Goal: Task Accomplishment & Management: Manage account settings

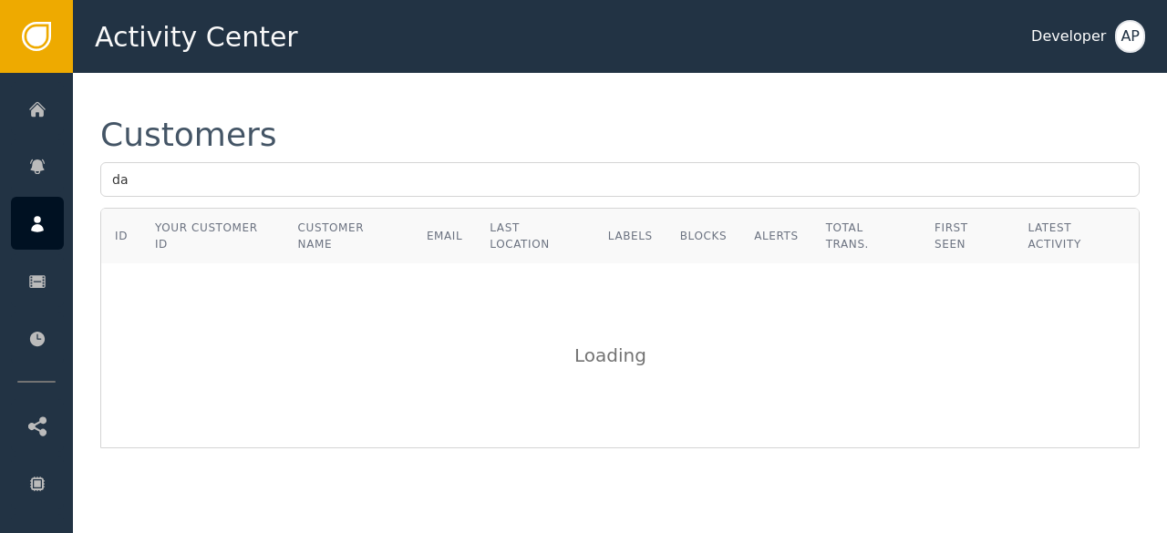
type input "d"
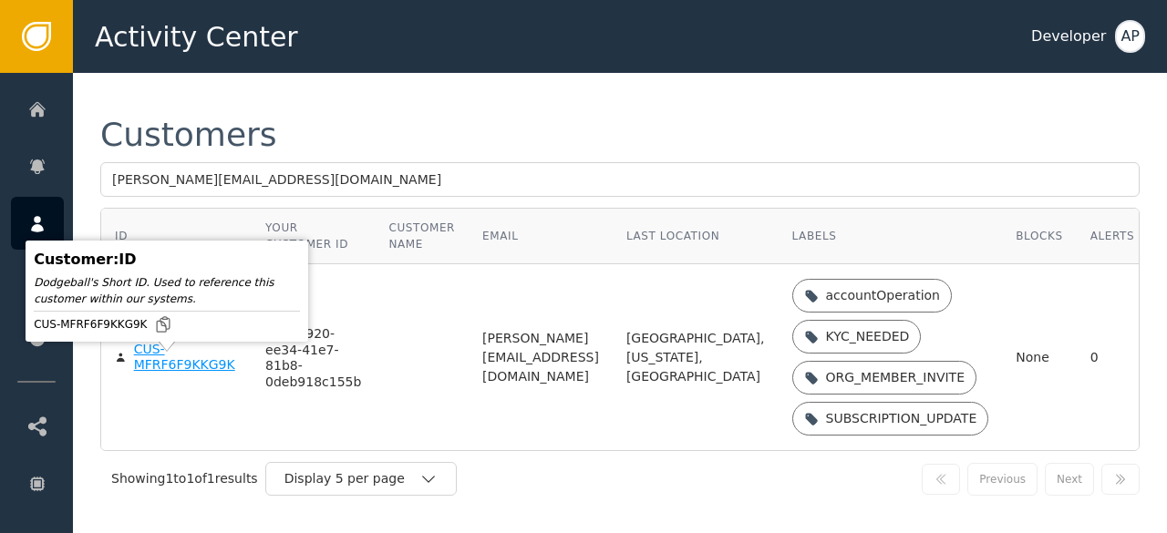
type input "[PERSON_NAME][EMAIL_ADDRESS][DOMAIN_NAME]"
click at [180, 374] on div "CUS-MFRF6F9KKG9K" at bounding box center [186, 358] width 104 height 32
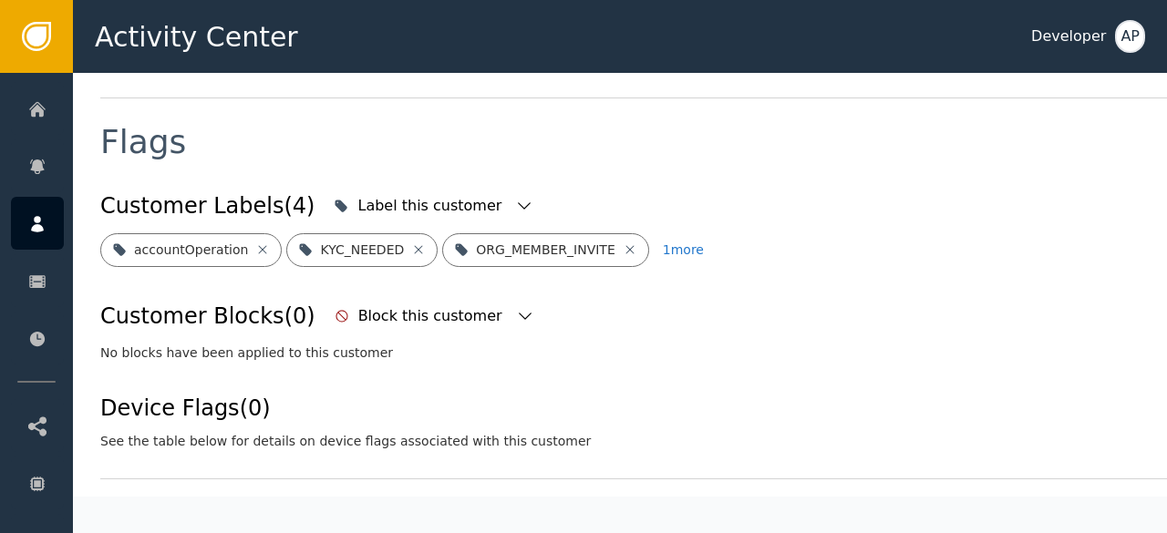
scroll to position [659, 0]
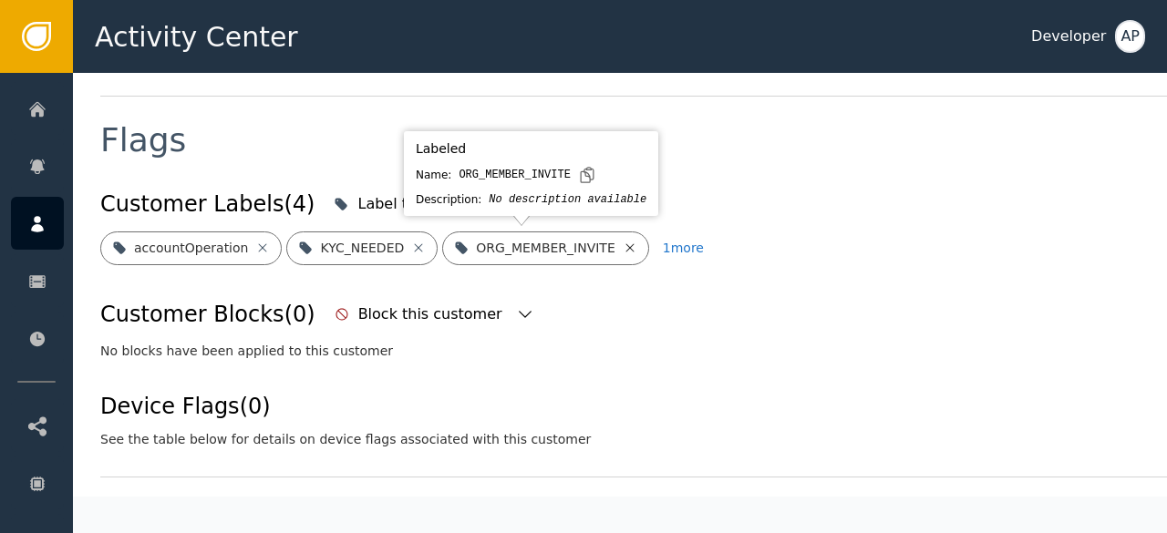
click at [623, 245] on icon at bounding box center [630, 248] width 15 height 15
click at [634, 245] on icon at bounding box center [641, 248] width 15 height 15
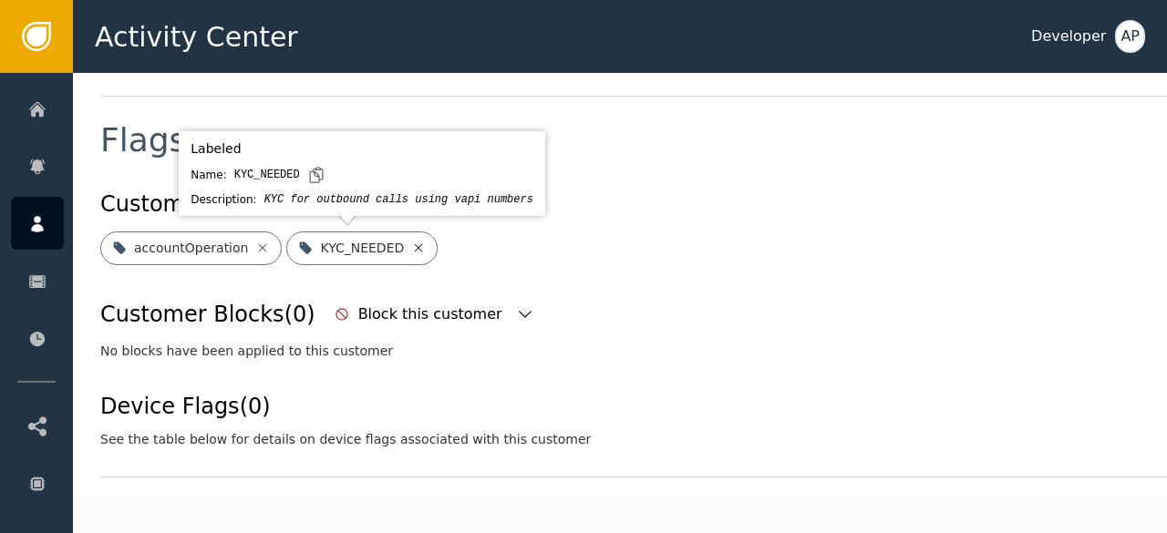
click at [411, 251] on icon at bounding box center [418, 248] width 15 height 15
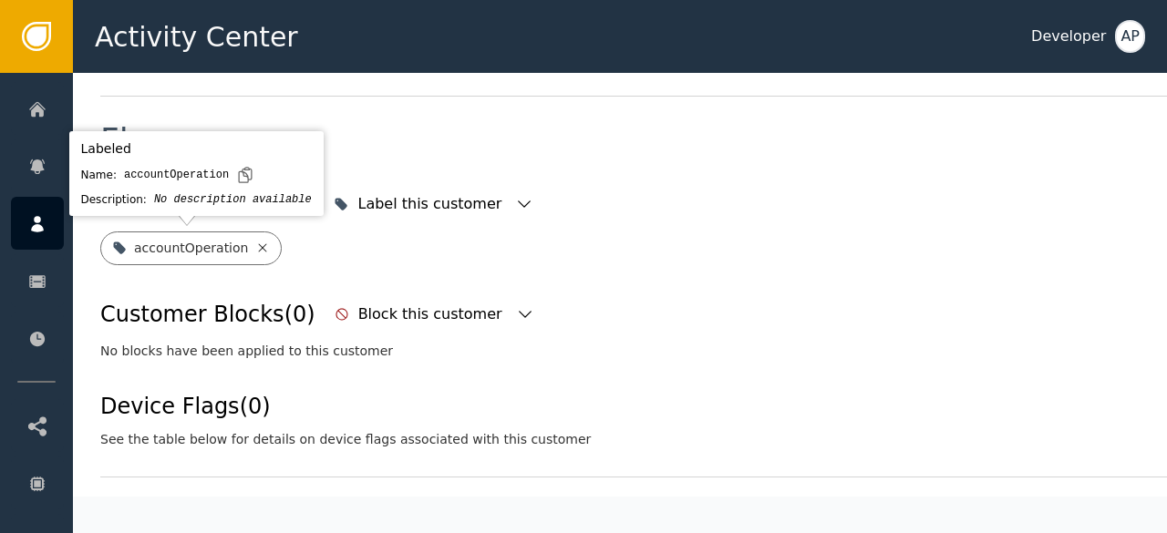
click at [255, 250] on icon at bounding box center [262, 248] width 15 height 15
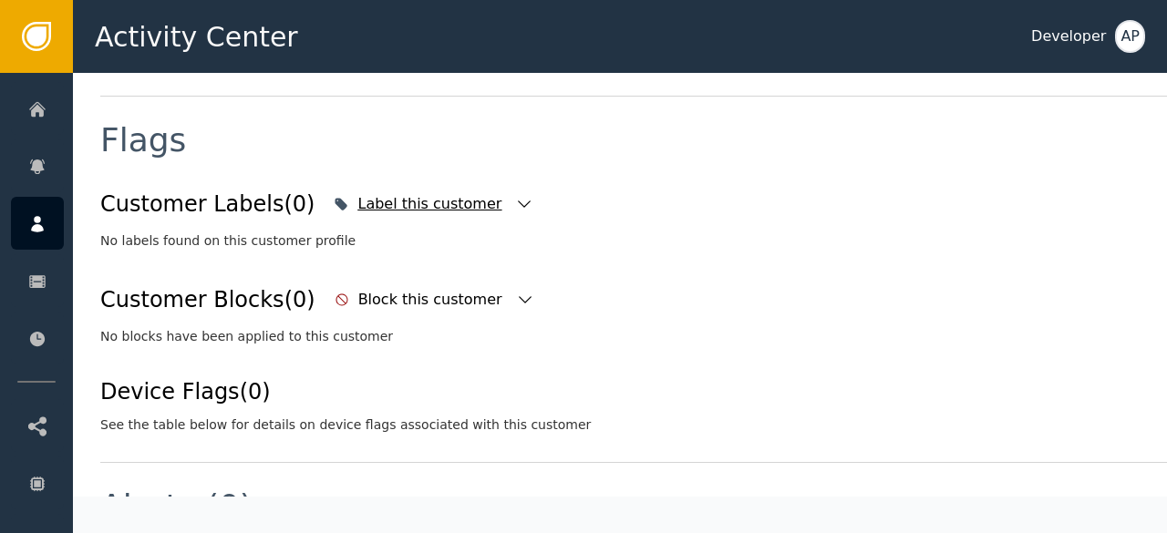
click at [518, 203] on icon "button" at bounding box center [524, 204] width 13 height 7
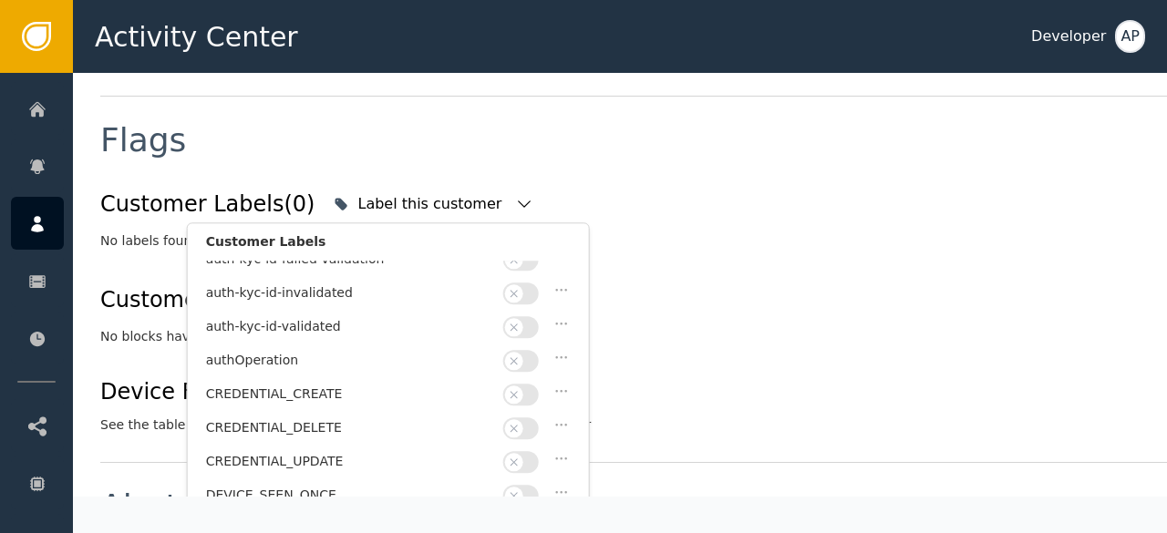
scroll to position [149, 0]
click at [529, 315] on button "button" at bounding box center [521, 326] width 36 height 22
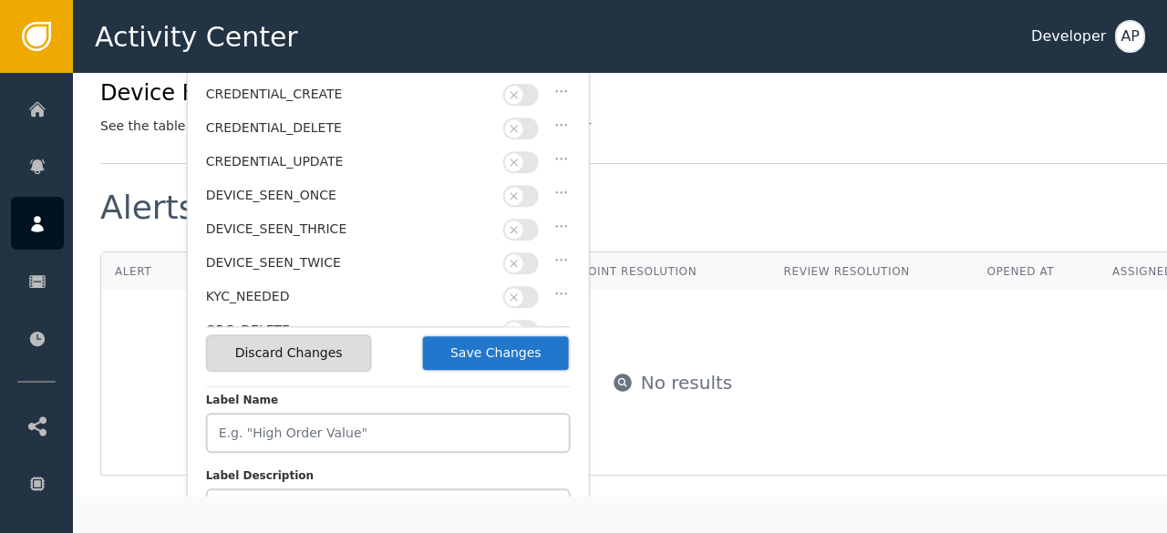
scroll to position [963, 0]
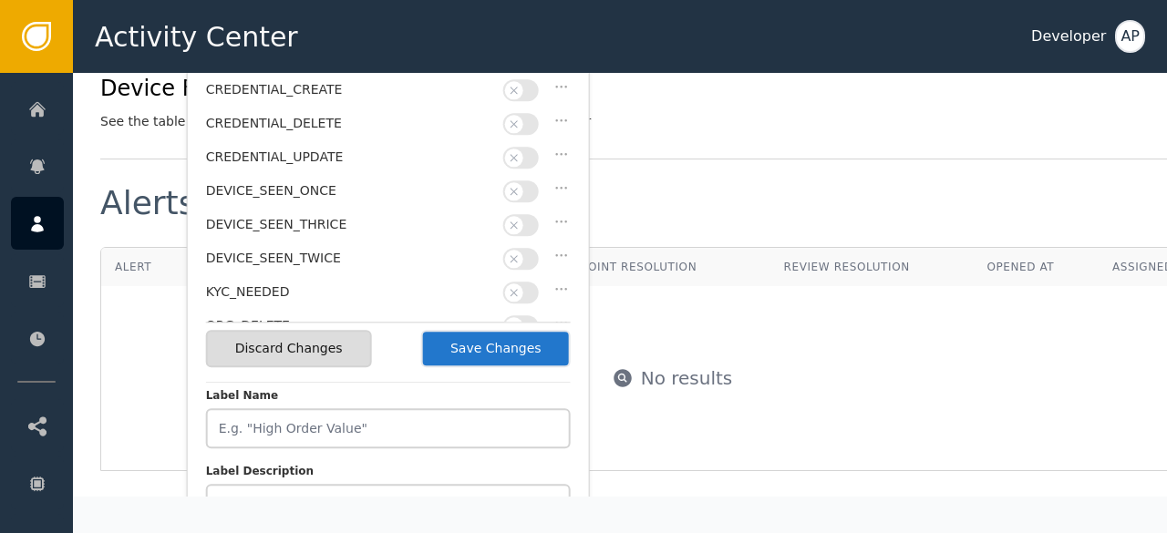
click at [527, 350] on button "Save Changes" at bounding box center [495, 348] width 149 height 37
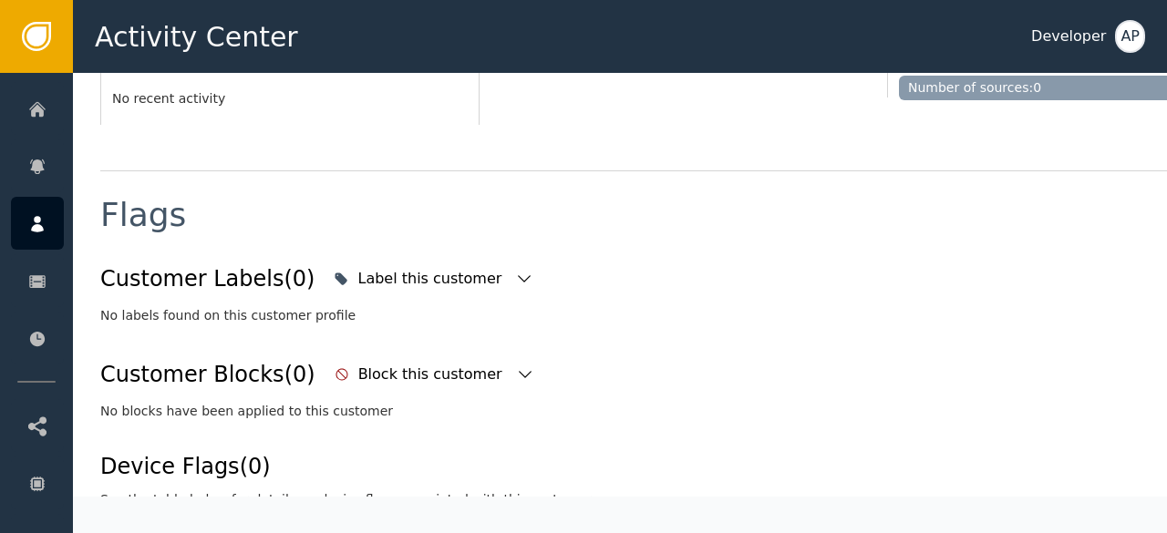
scroll to position [583, 0]
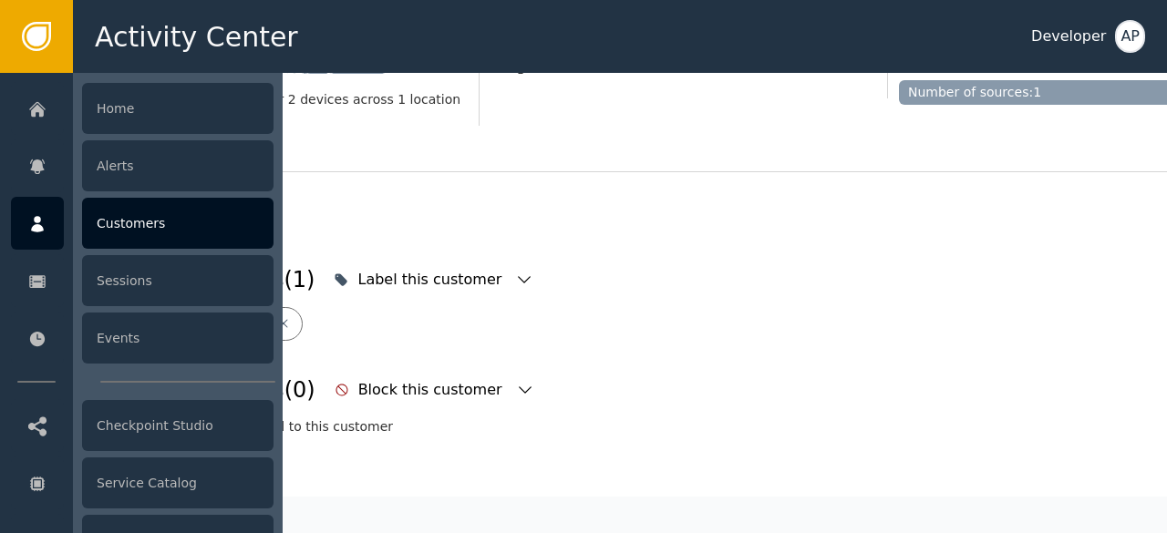
click at [117, 230] on div "Customers" at bounding box center [177, 223] width 191 height 51
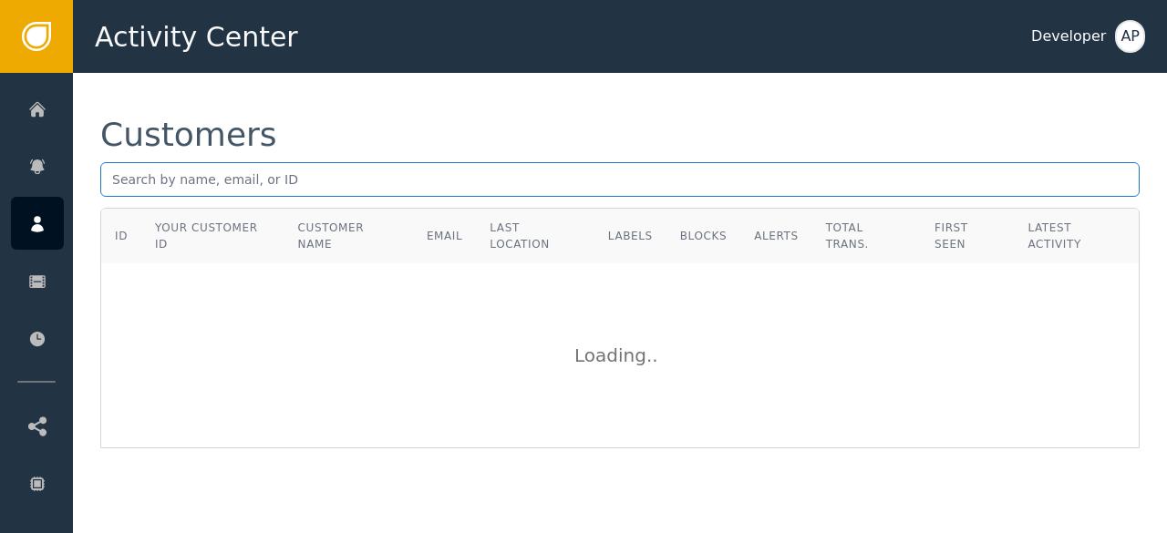
click at [150, 172] on input "text" at bounding box center [619, 179] width 1039 height 35
paste input "[EMAIL_ADDRESS][DOMAIN_NAME]"
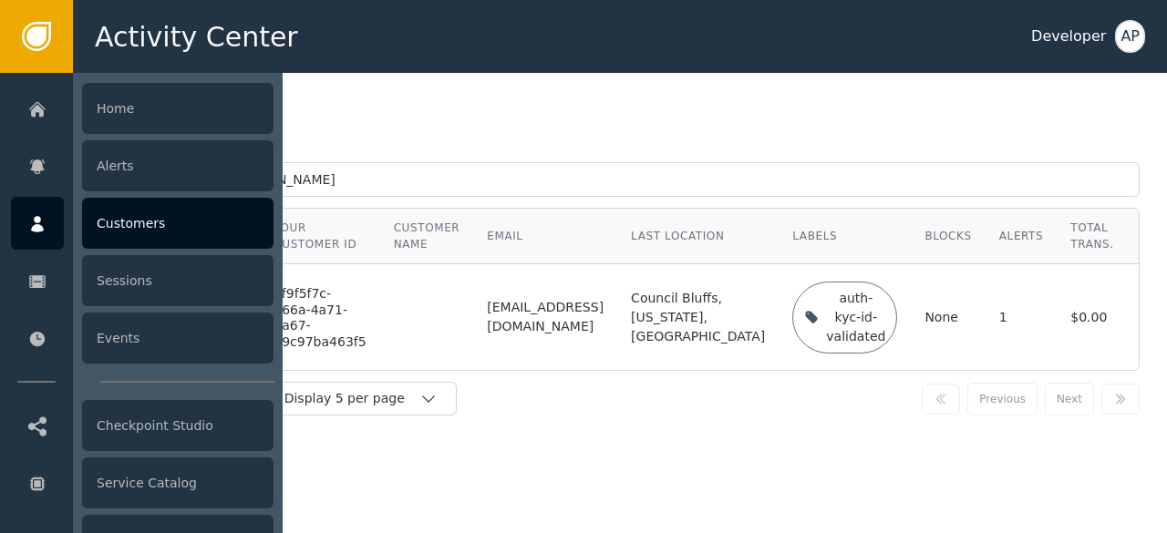
click at [124, 225] on div "Customers" at bounding box center [177, 223] width 191 height 51
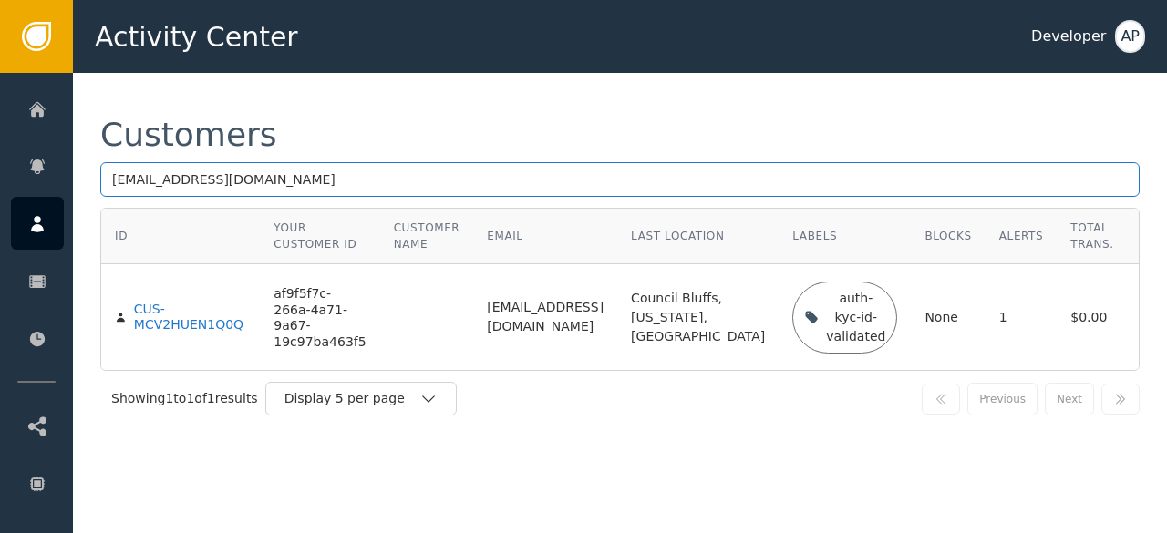
click at [283, 174] on input "[EMAIL_ADDRESS][DOMAIN_NAME]" at bounding box center [619, 179] width 1039 height 35
type input "j"
paste input "[EMAIL_ADDRESS][DOMAIN_NAME]"
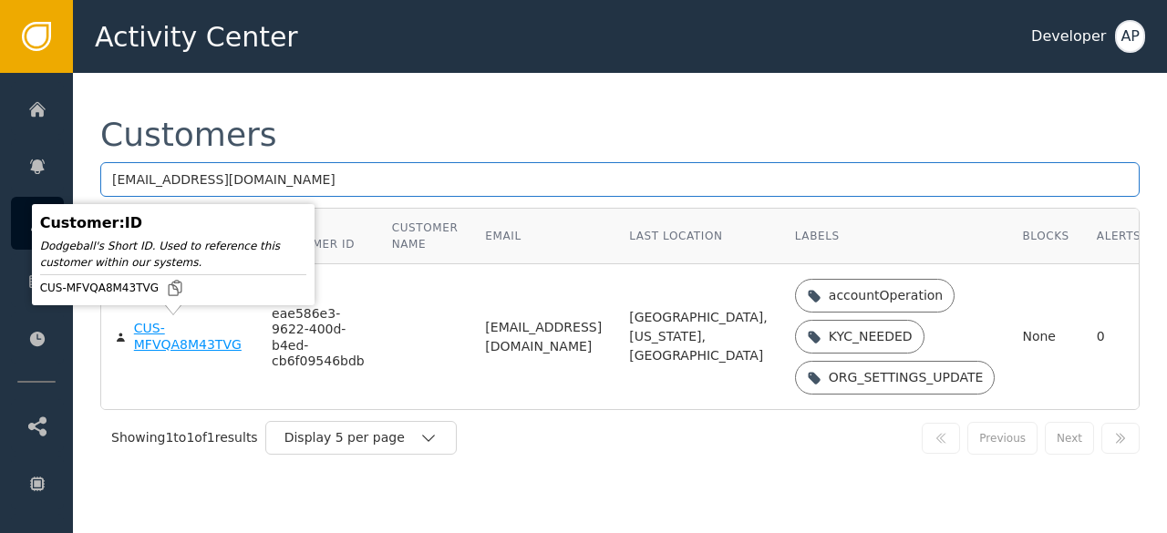
type input "[EMAIL_ADDRESS][DOMAIN_NAME]"
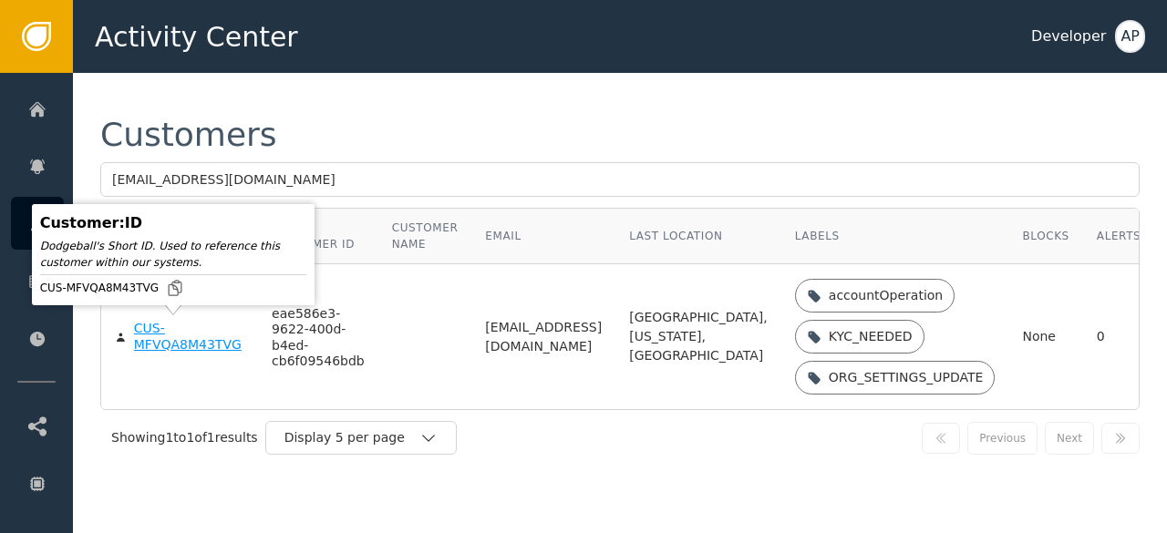
click at [166, 345] on div "CUS-MFVQA8M43TVG" at bounding box center [189, 337] width 110 height 32
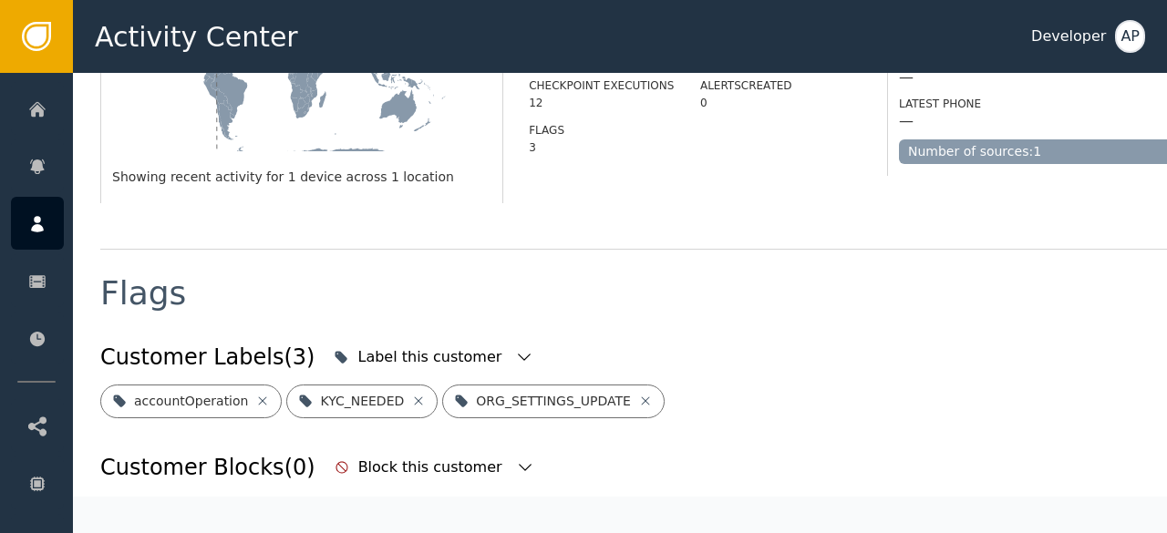
scroll to position [589, 0]
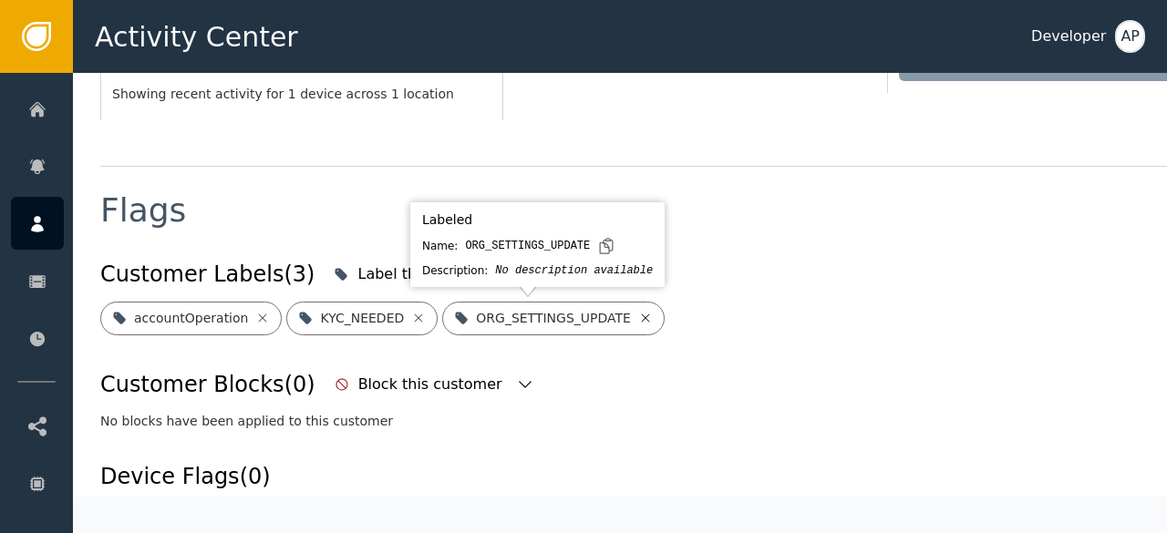
click at [638, 314] on icon at bounding box center [645, 318] width 15 height 15
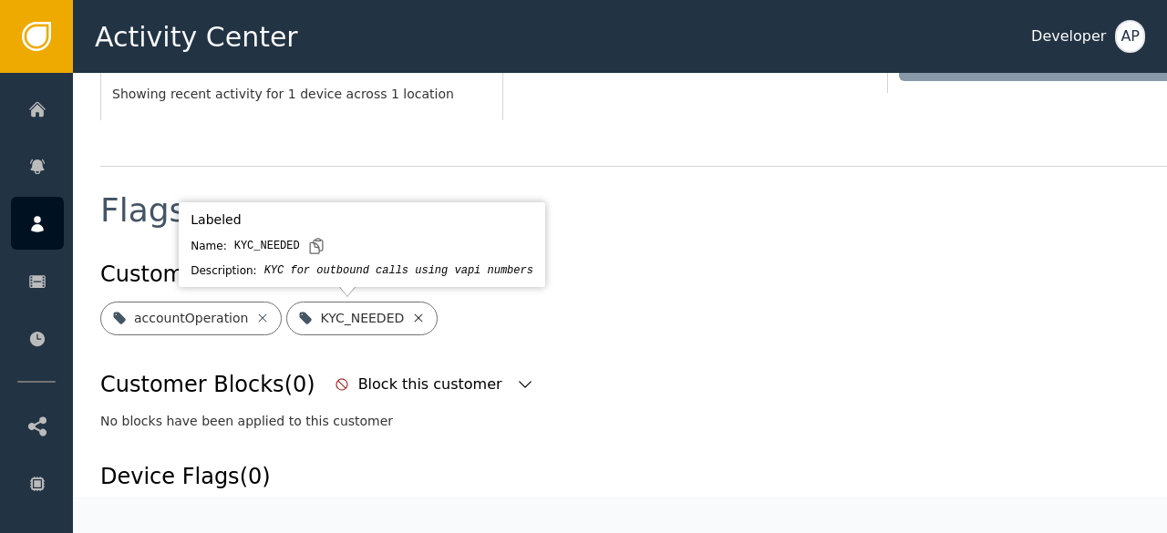
click at [411, 320] on icon at bounding box center [418, 318] width 15 height 15
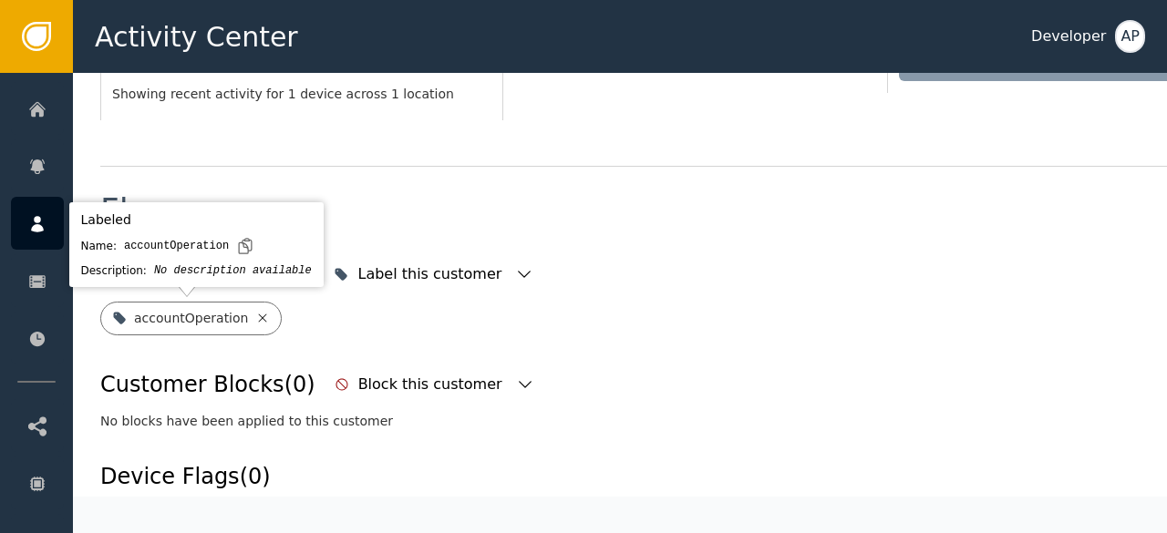
click at [255, 323] on icon at bounding box center [262, 318] width 15 height 15
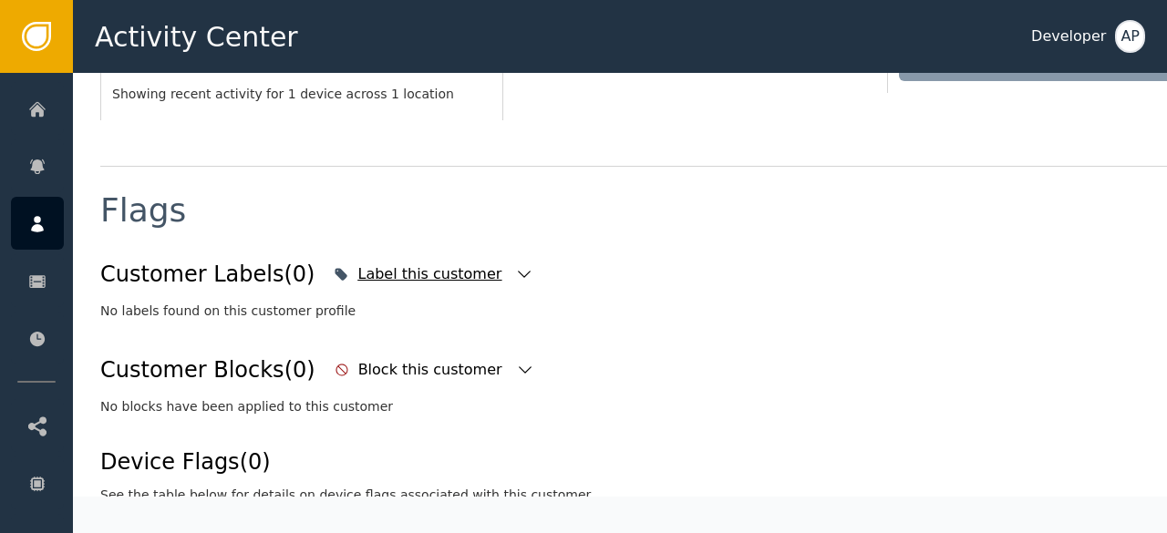
click at [515, 276] on icon "button" at bounding box center [524, 274] width 18 height 18
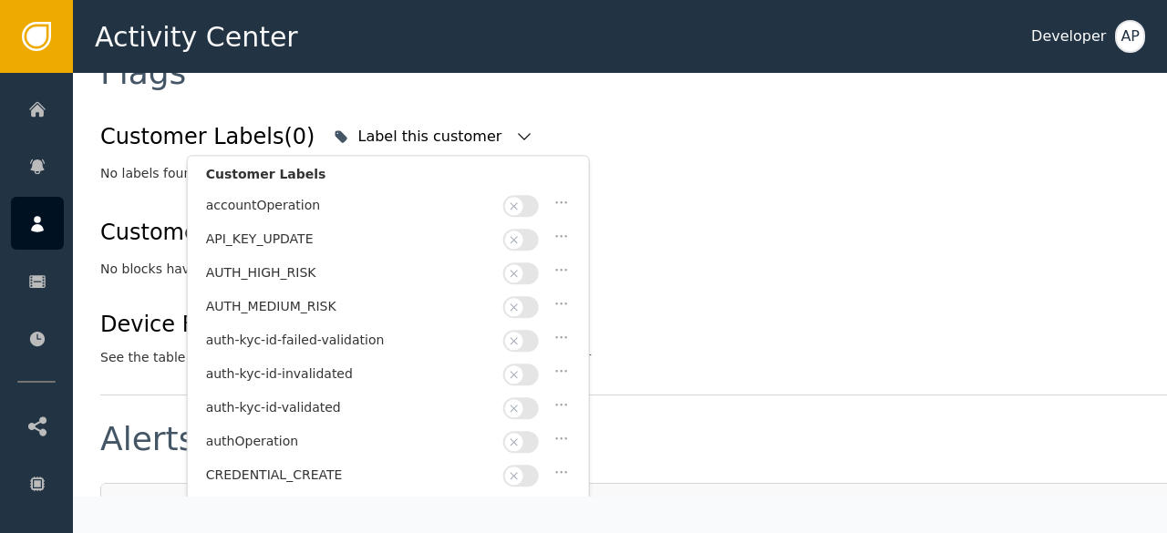
scroll to position [770, 0]
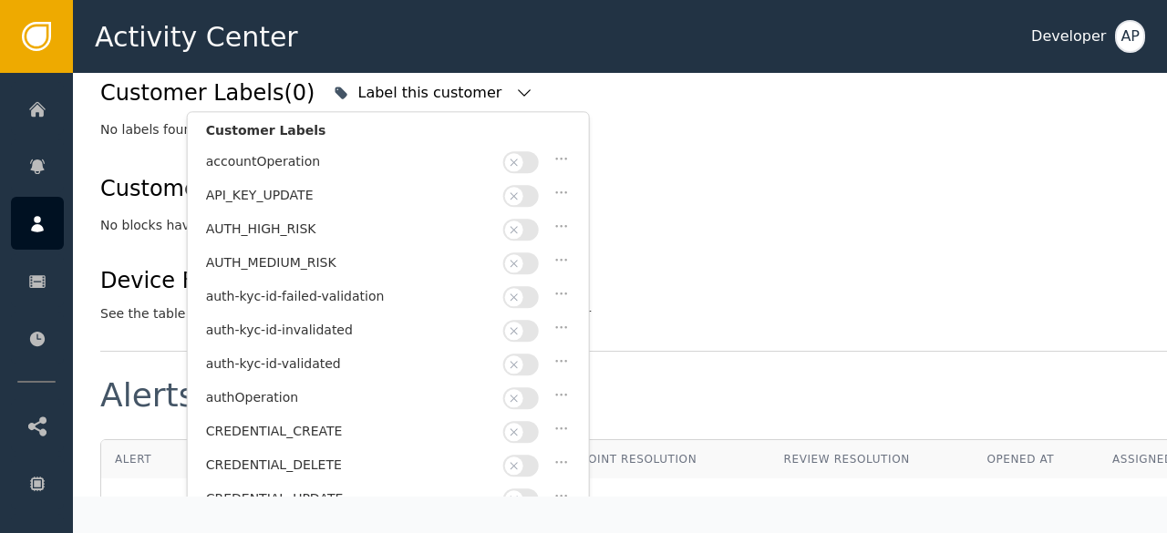
click at [529, 356] on button "button" at bounding box center [521, 365] width 36 height 22
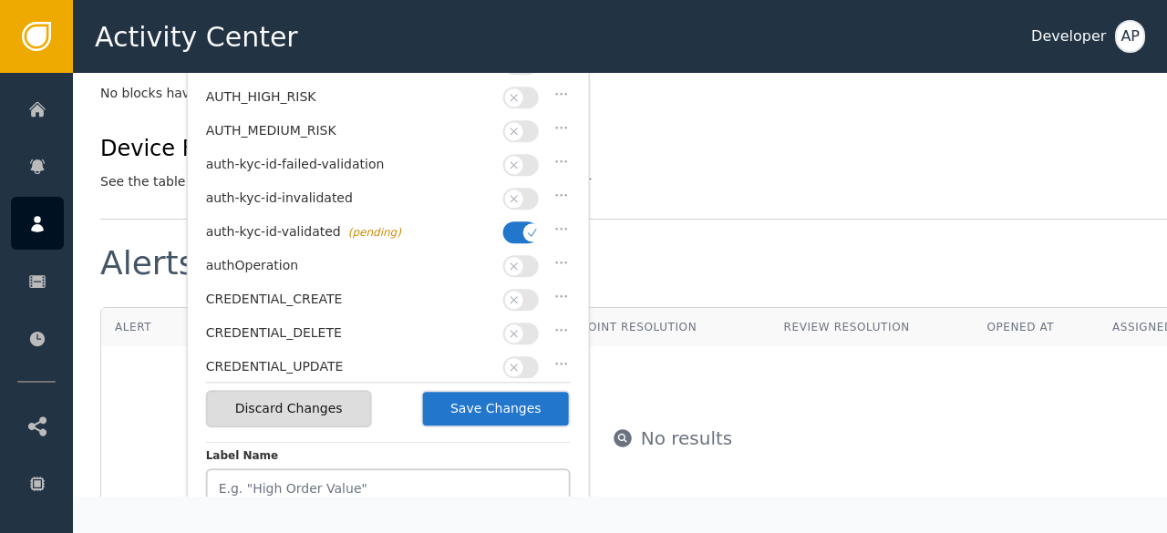
scroll to position [903, 0]
click at [505, 407] on button "Save Changes" at bounding box center [495, 407] width 149 height 37
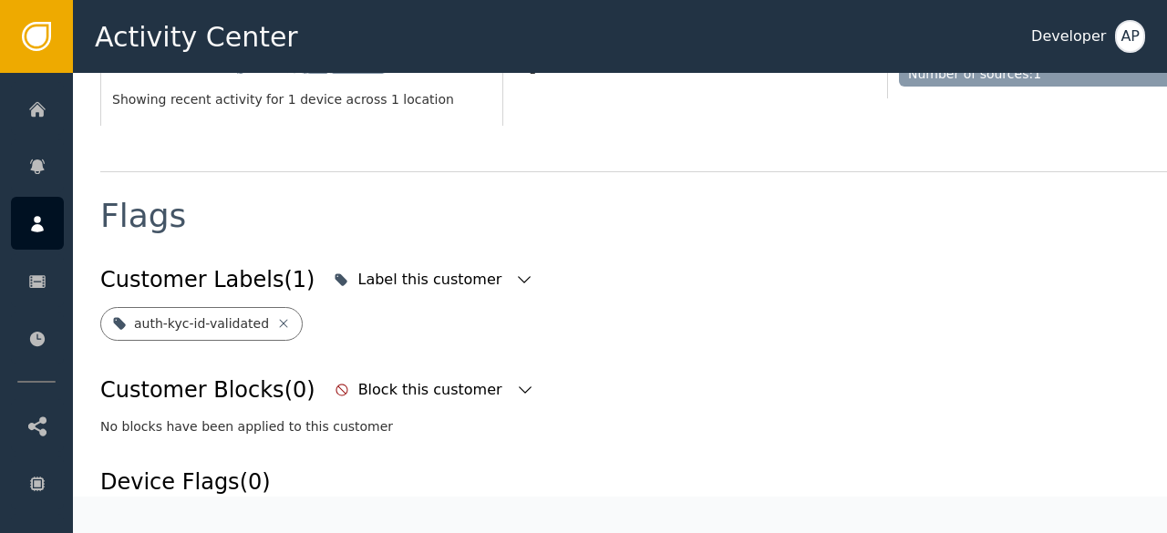
scroll to position [303, 57]
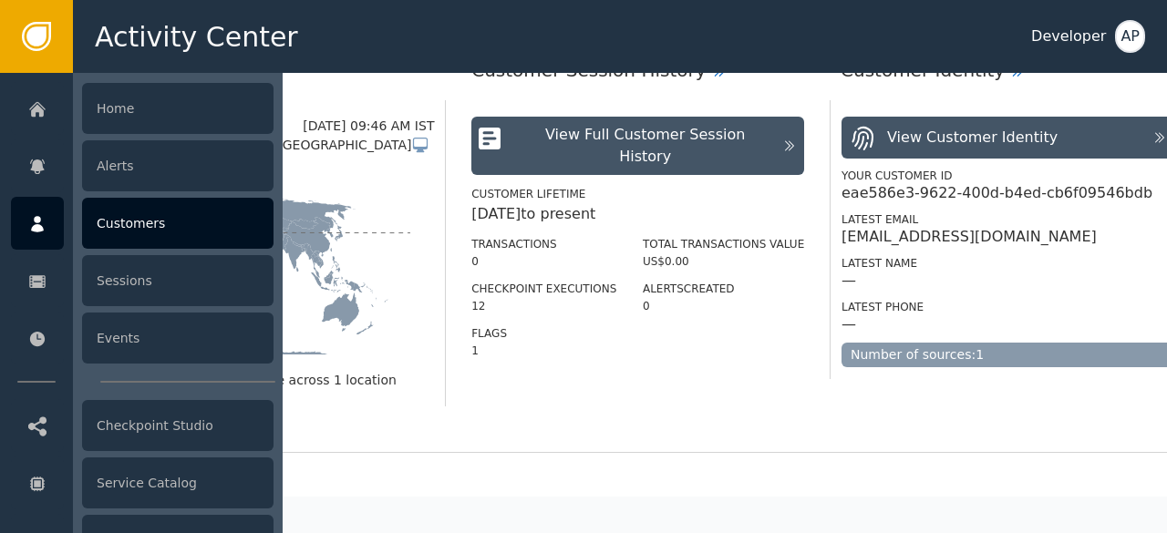
click at [117, 222] on div "Customers" at bounding box center [177, 223] width 191 height 51
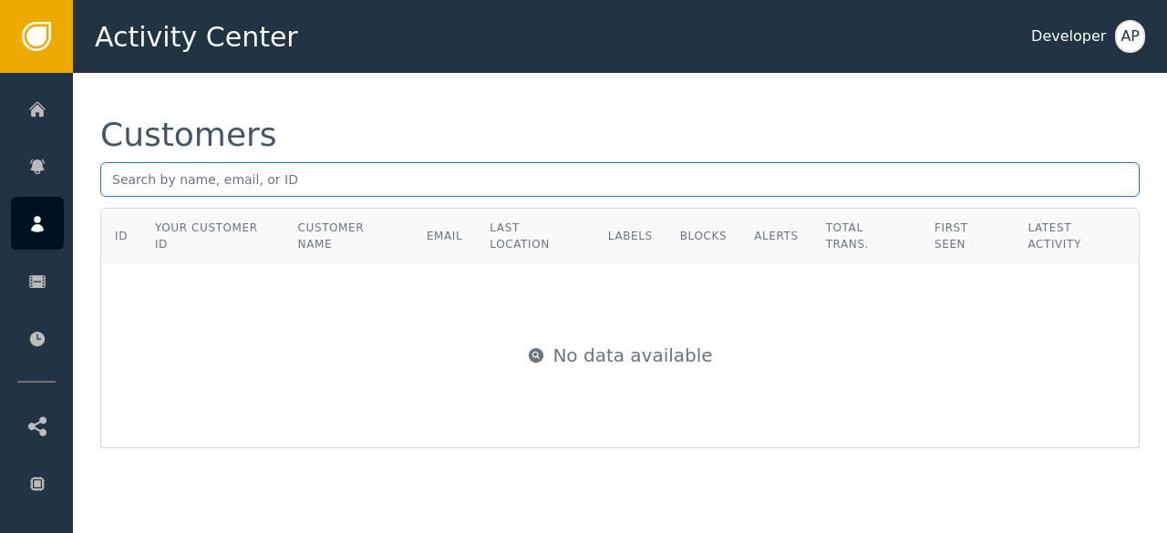
click at [116, 180] on input "text" at bounding box center [619, 179] width 1039 height 35
paste input "[EMAIL_ADDRESS][DOMAIN_NAME]"
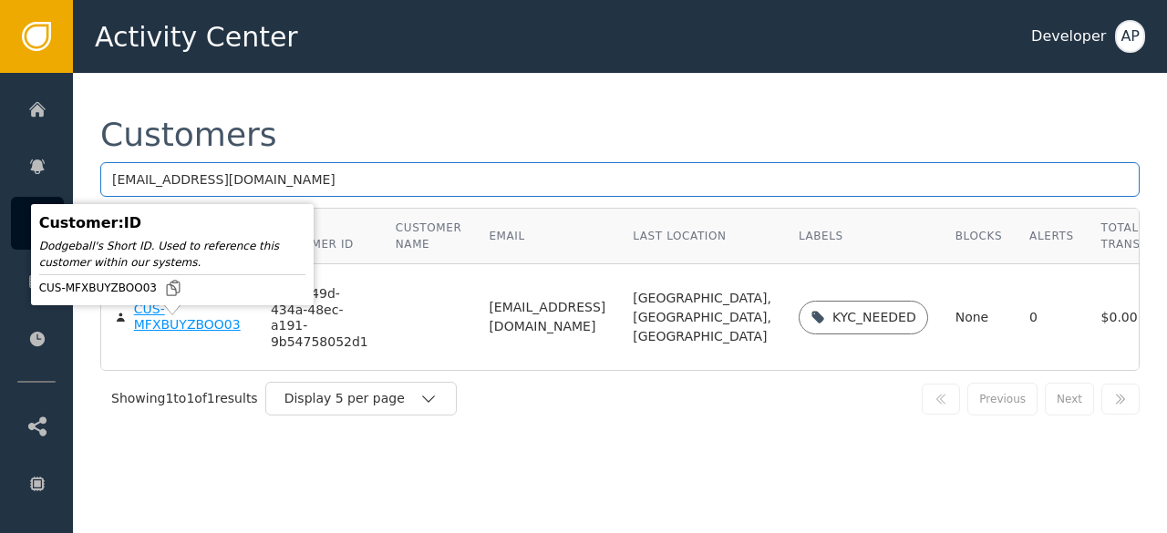
type input "[EMAIL_ADDRESS][DOMAIN_NAME]"
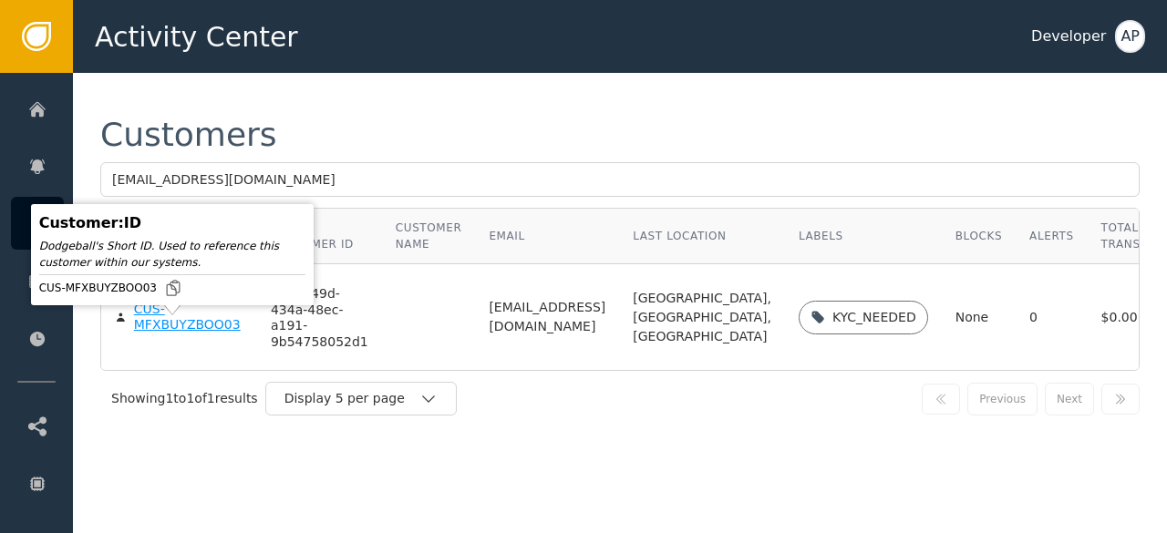
click at [148, 334] on div "CUS-MFXBUYZBOO03" at bounding box center [188, 318] width 109 height 32
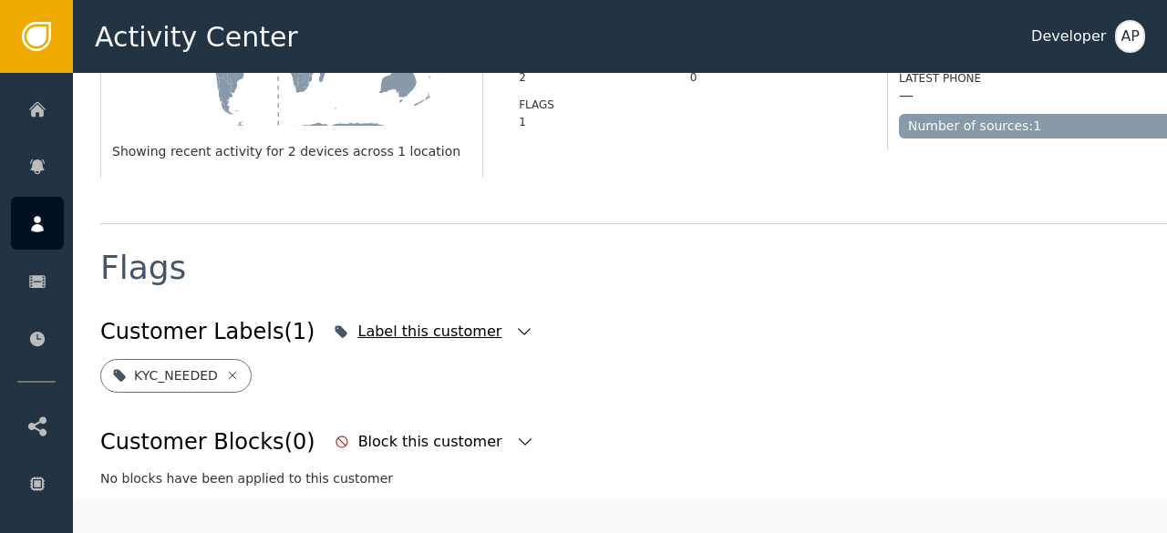
scroll to position [532, 0]
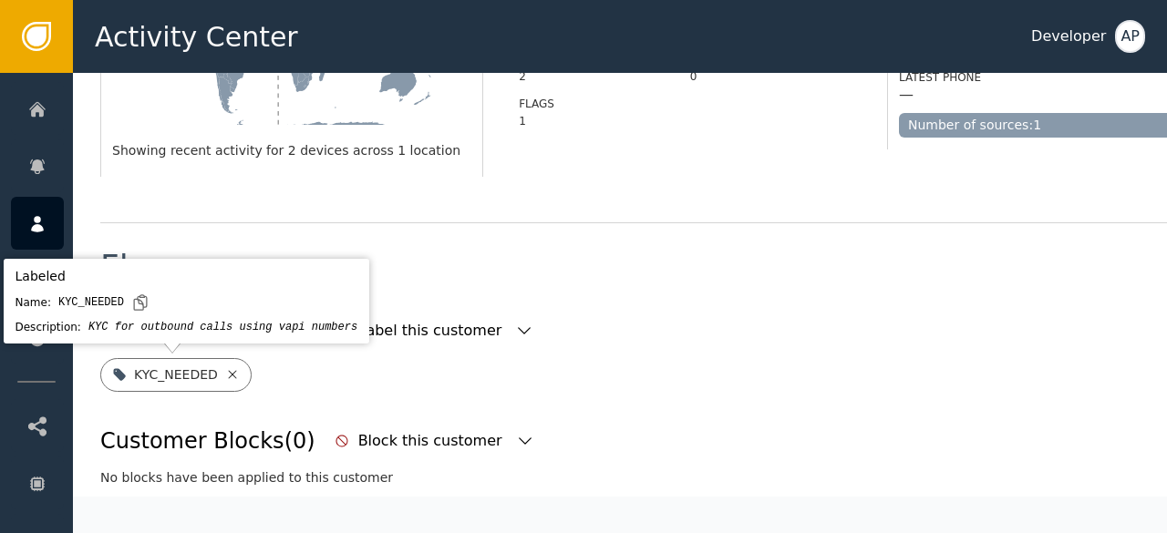
click at [228, 375] on icon at bounding box center [232, 374] width 8 height 8
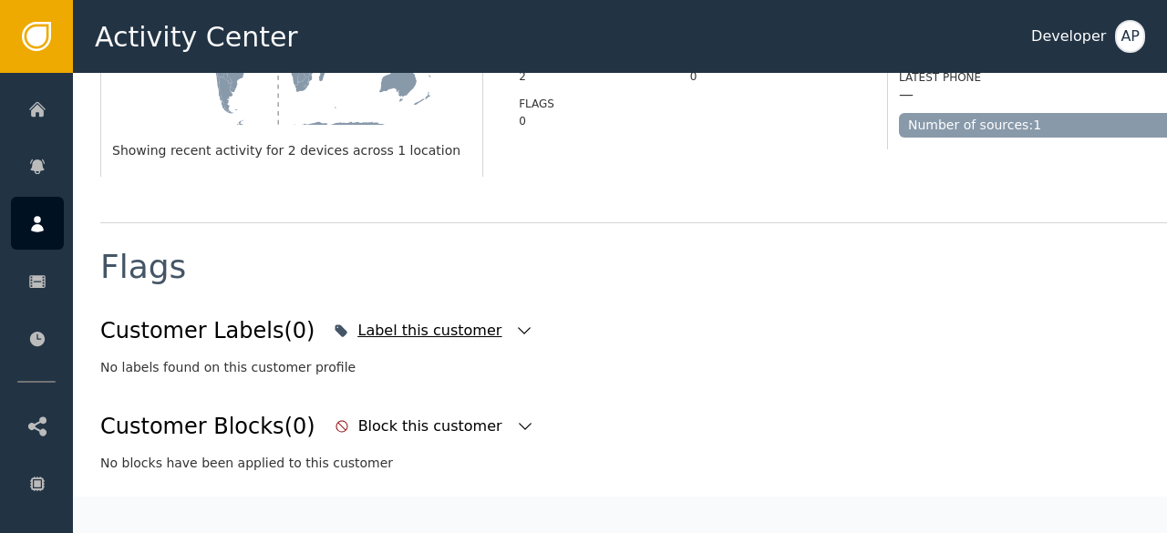
click at [518, 327] on icon "button" at bounding box center [524, 330] width 13 height 7
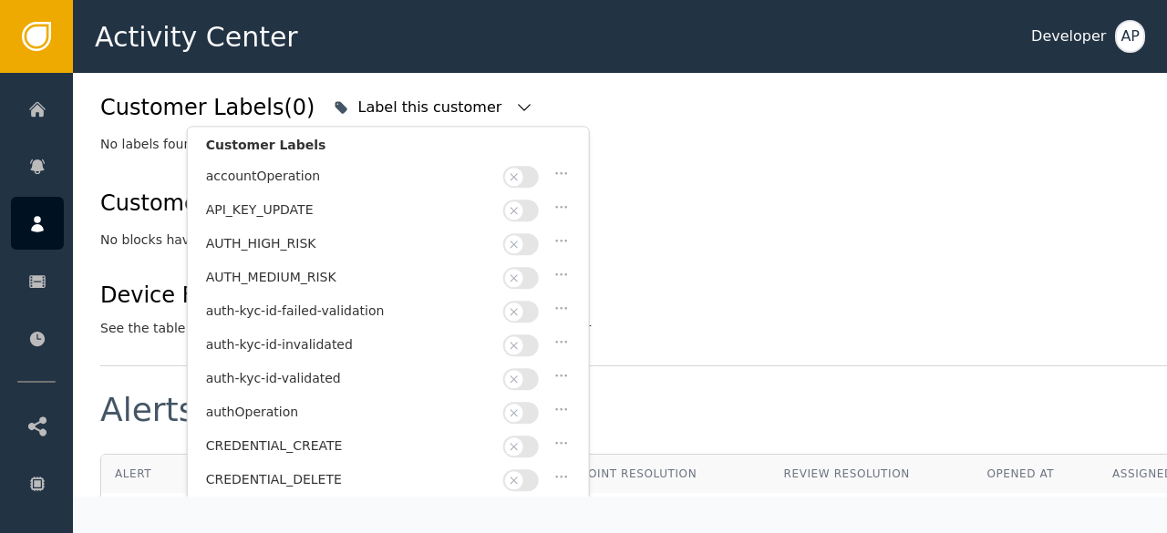
scroll to position [757, 0]
click at [528, 368] on button "button" at bounding box center [521, 378] width 36 height 22
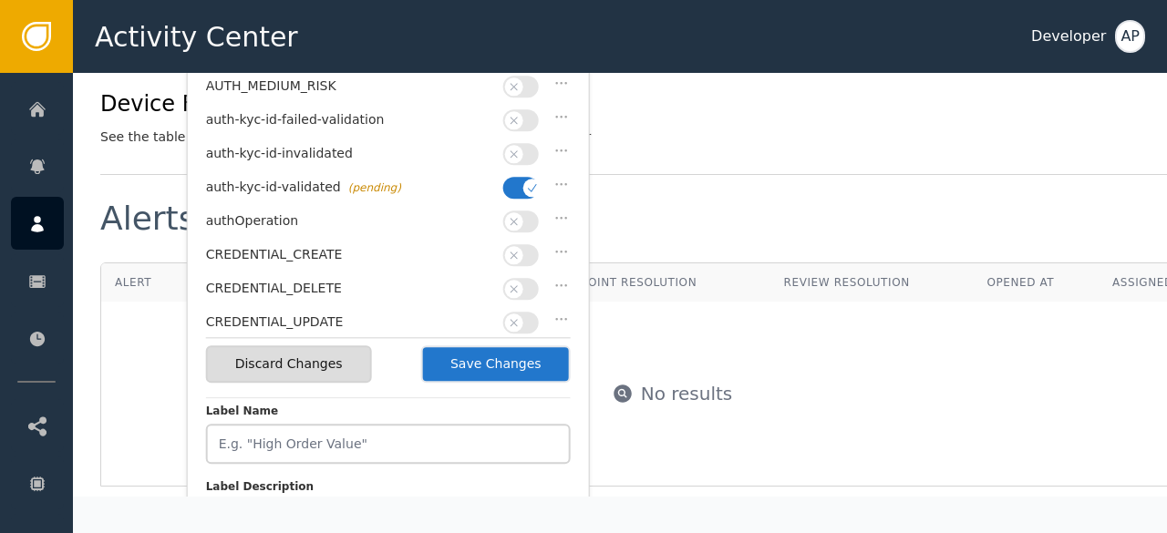
scroll to position [949, 0]
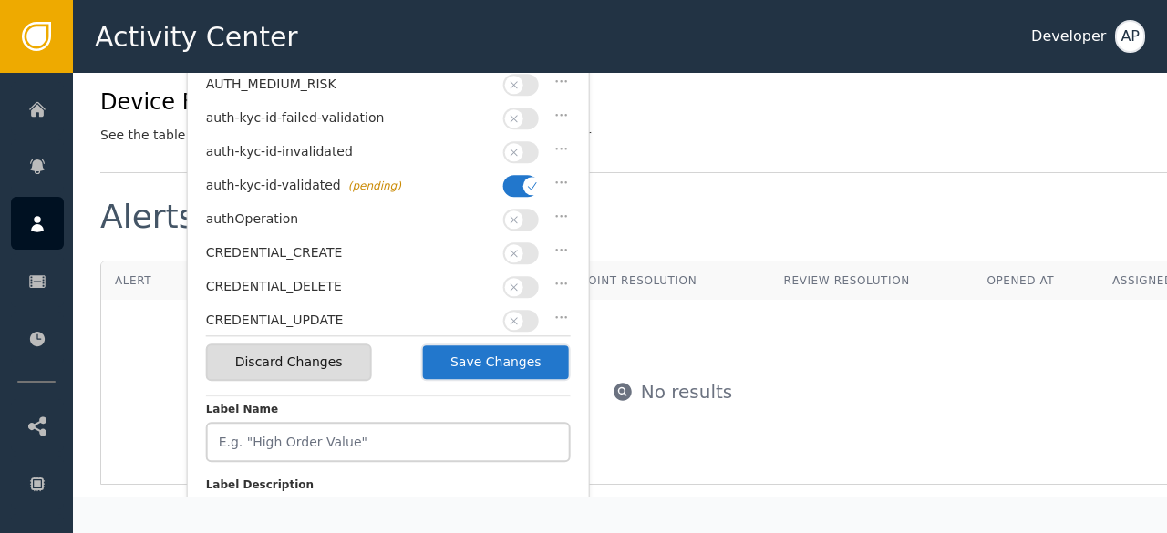
click at [534, 356] on button "Save Changes" at bounding box center [495, 362] width 149 height 37
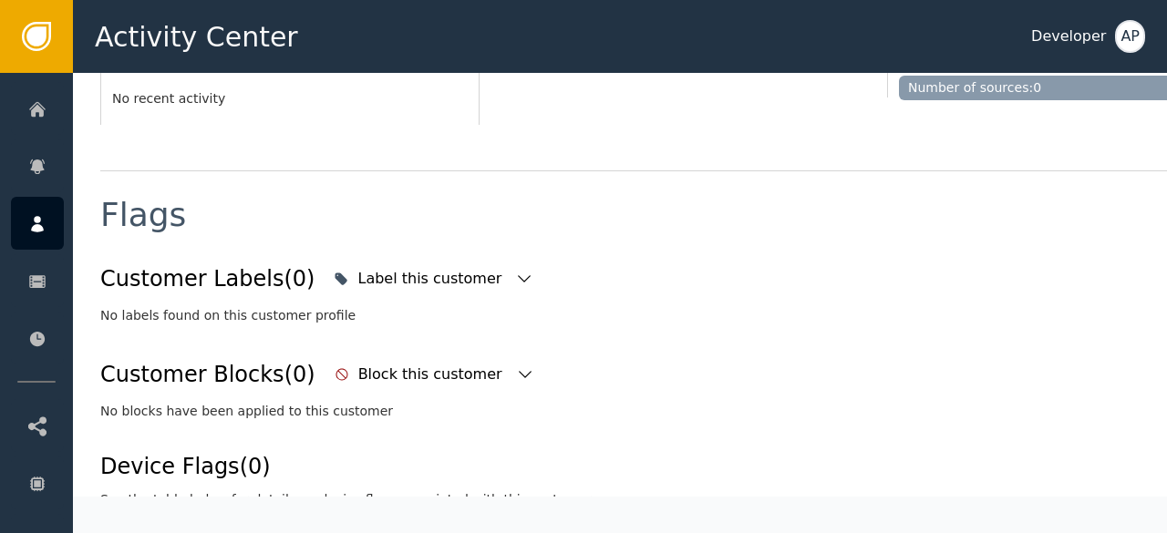
scroll to position [583, 0]
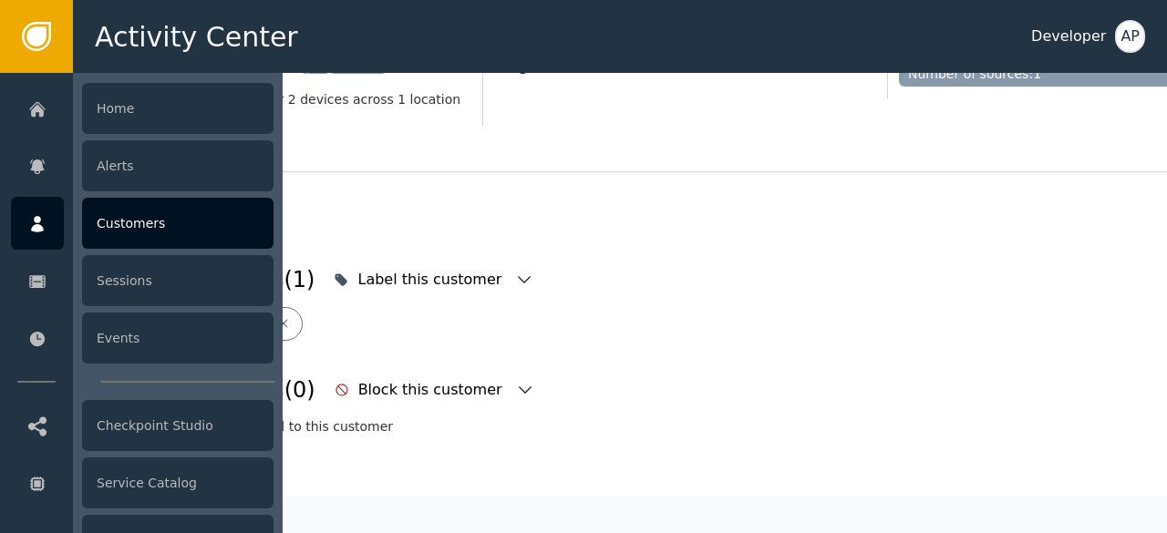
click at [111, 227] on div "Customers" at bounding box center [177, 223] width 191 height 51
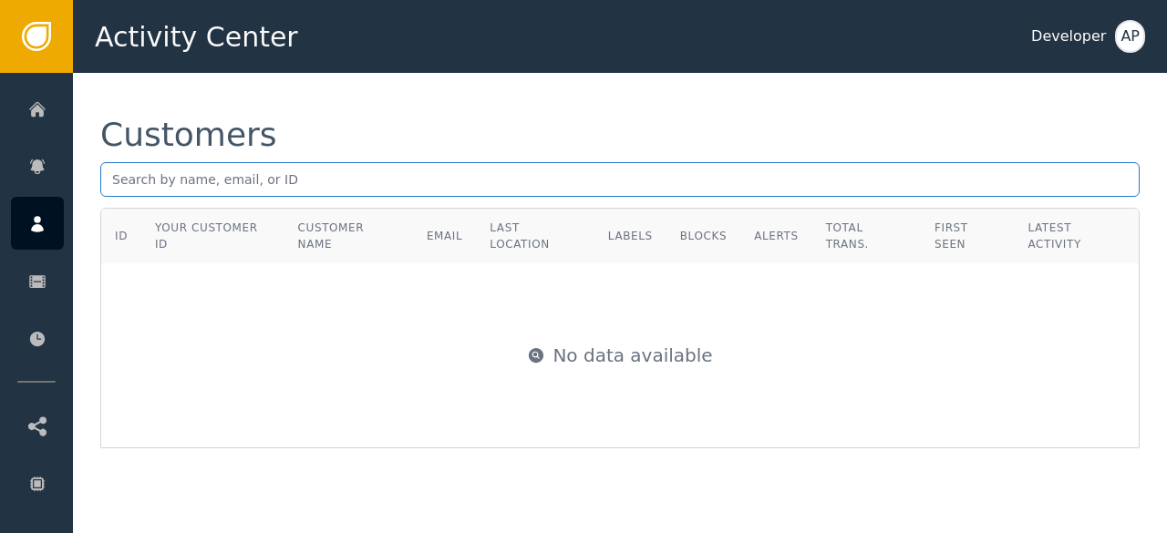
click at [121, 190] on input "text" at bounding box center [619, 179] width 1039 height 35
paste input "[EMAIL_ADDRESS][DOMAIN_NAME]"
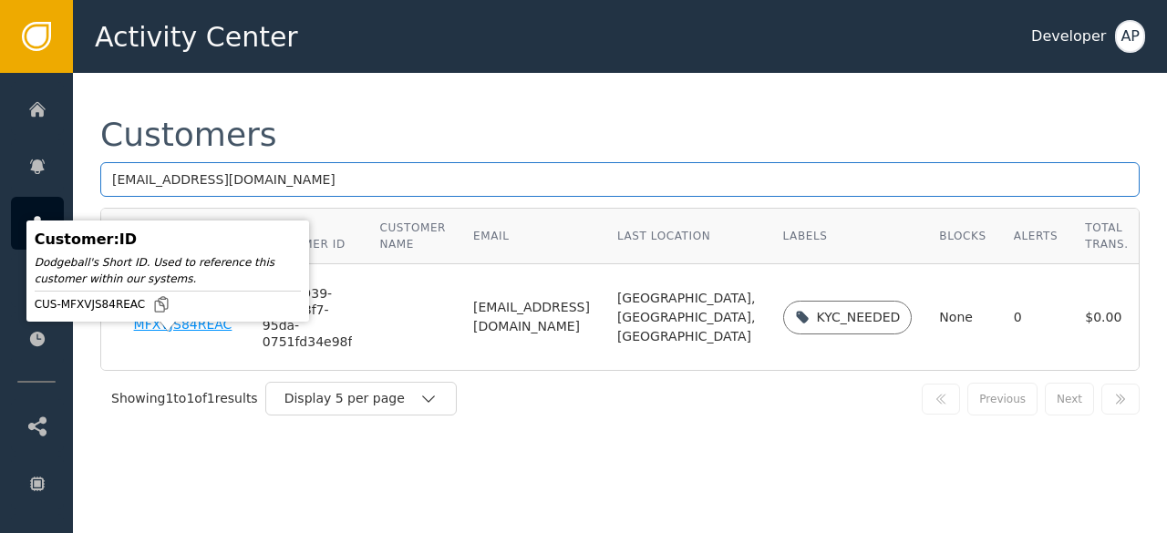
type input "[EMAIL_ADDRESS][DOMAIN_NAME]"
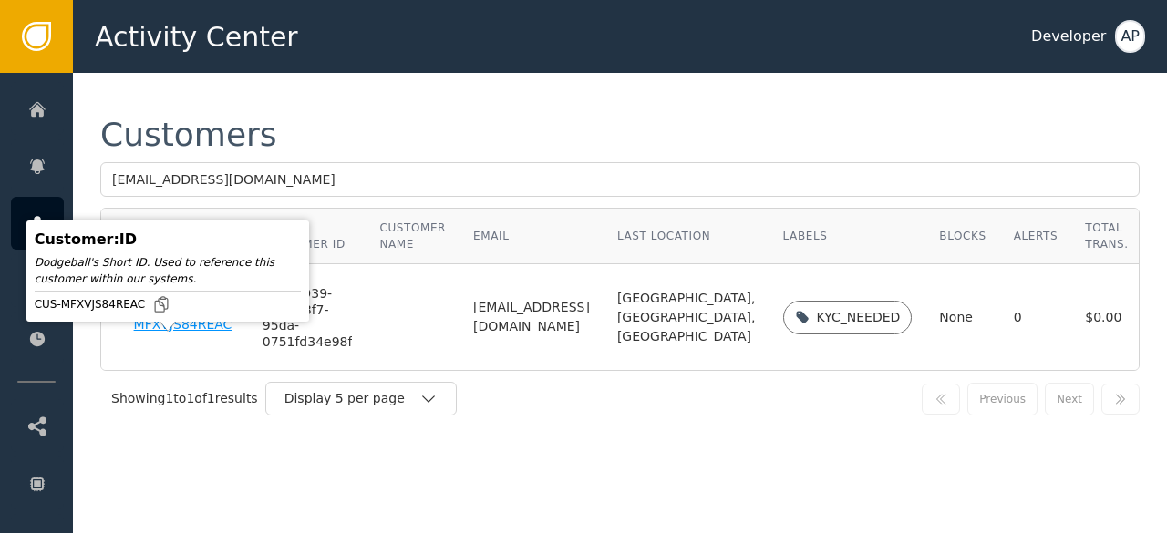
click at [139, 334] on div "CUS-MFXVJS84REAC" at bounding box center [184, 318] width 101 height 32
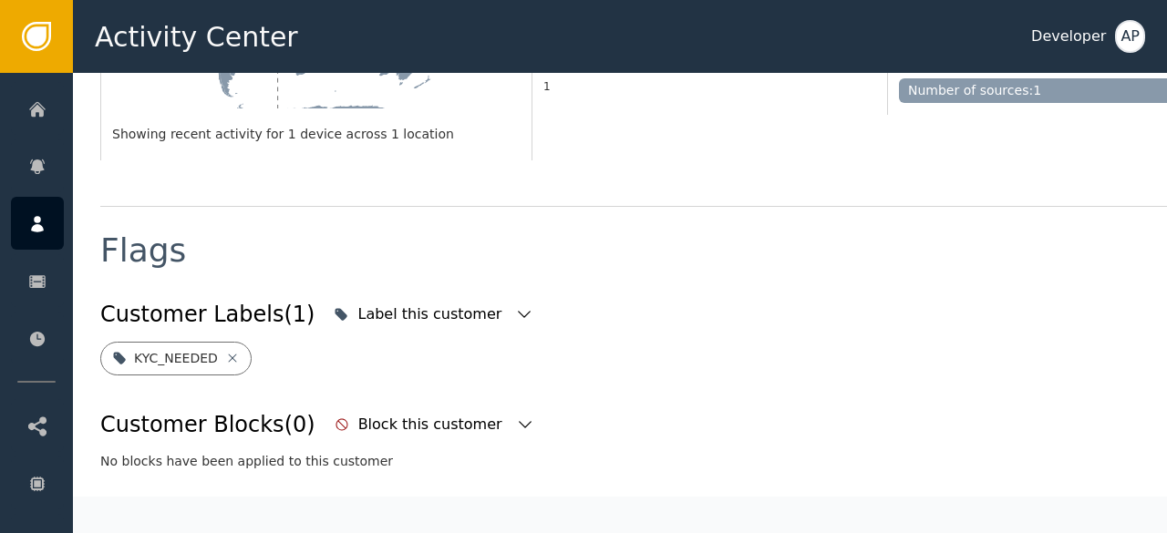
scroll to position [568, 0]
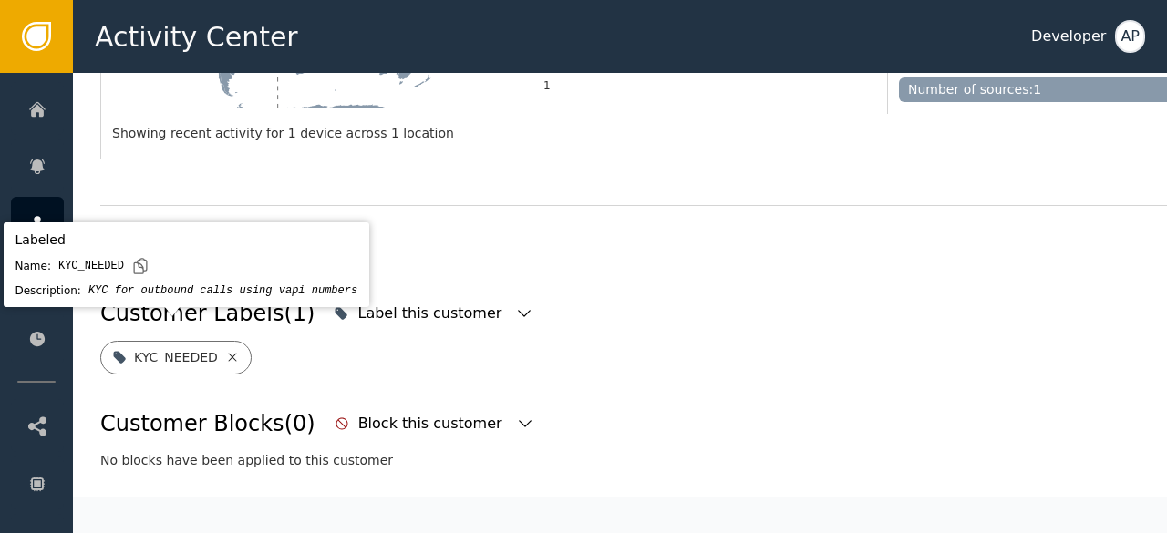
click at [228, 353] on icon at bounding box center [232, 357] width 8 height 8
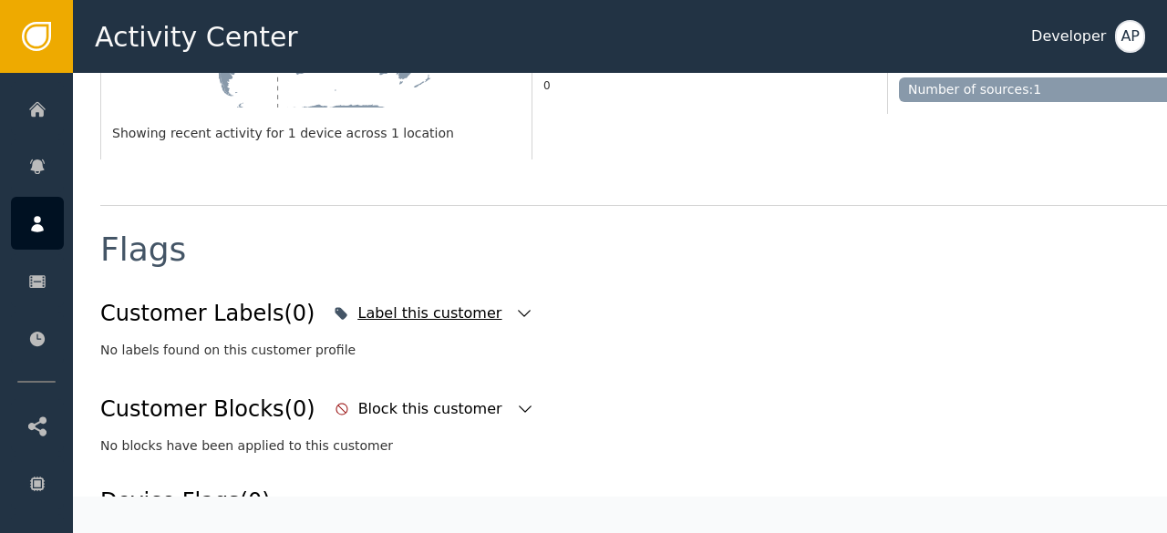
click at [518, 310] on icon "button" at bounding box center [524, 313] width 13 height 7
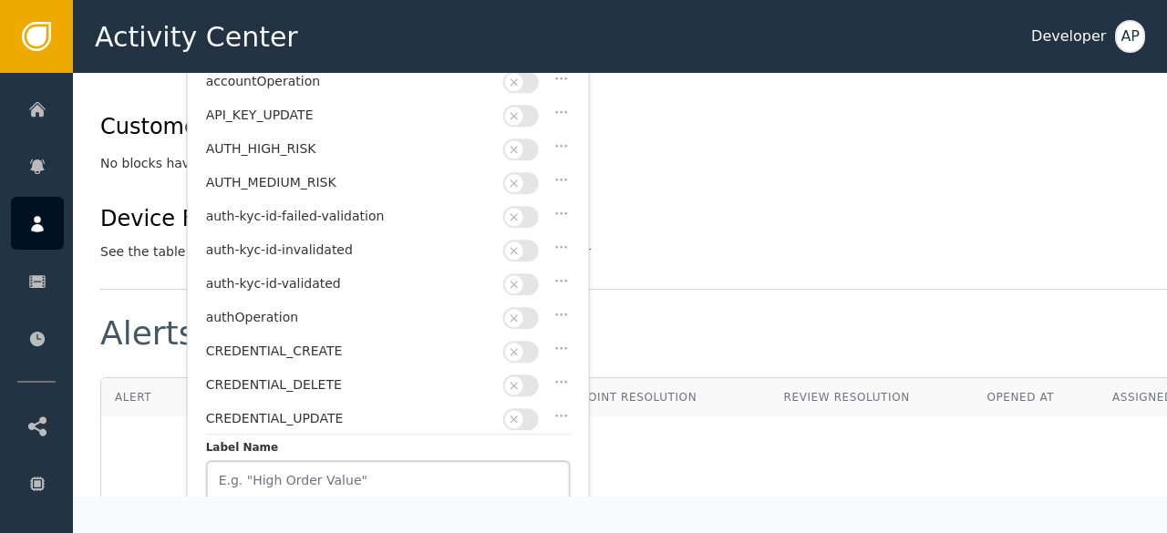
scroll to position [851, 0]
click at [526, 282] on button "button" at bounding box center [521, 284] width 36 height 22
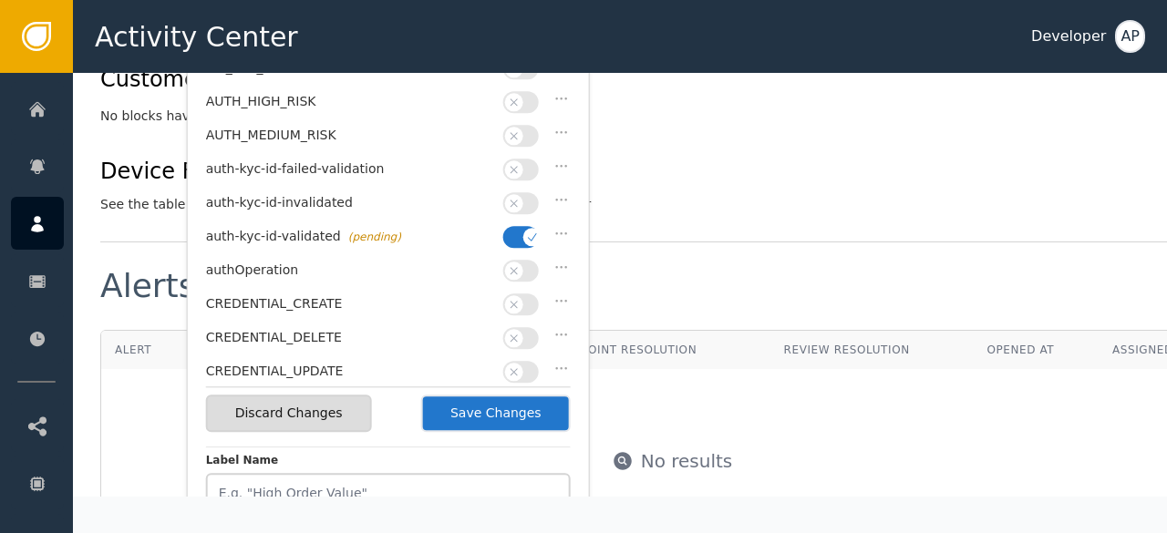
scroll to position [899, 0]
click at [474, 412] on button "Save Changes" at bounding box center [495, 412] width 149 height 37
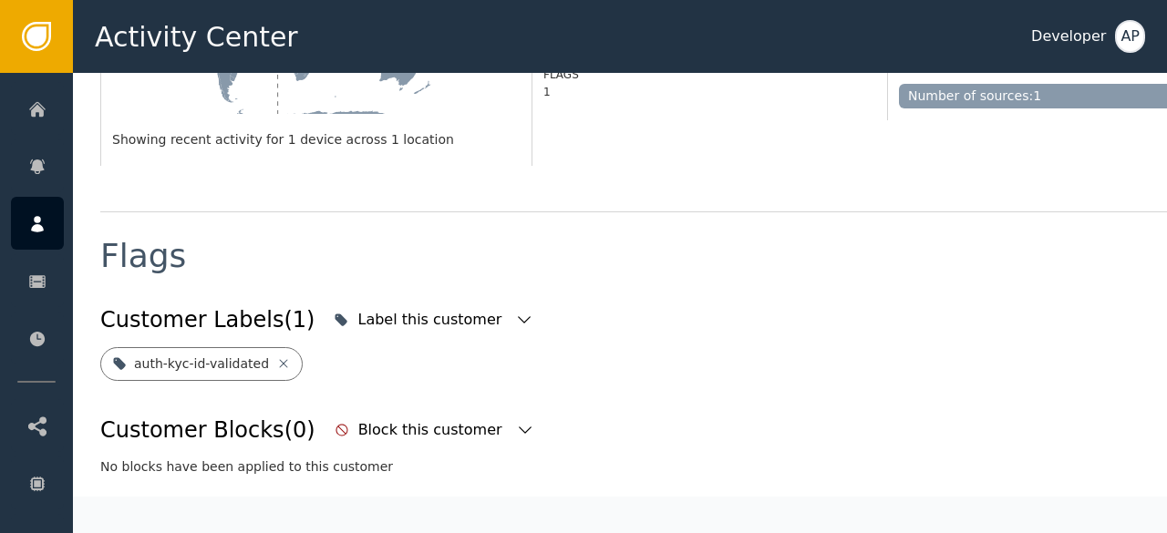
scroll to position [563, 0]
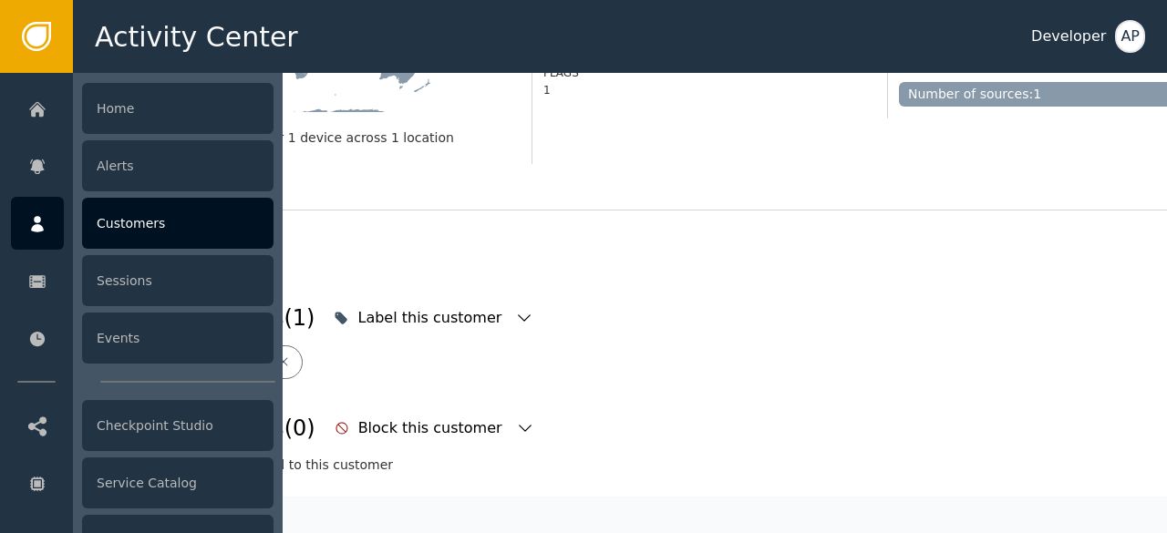
click at [110, 226] on div "Customers" at bounding box center [177, 223] width 191 height 51
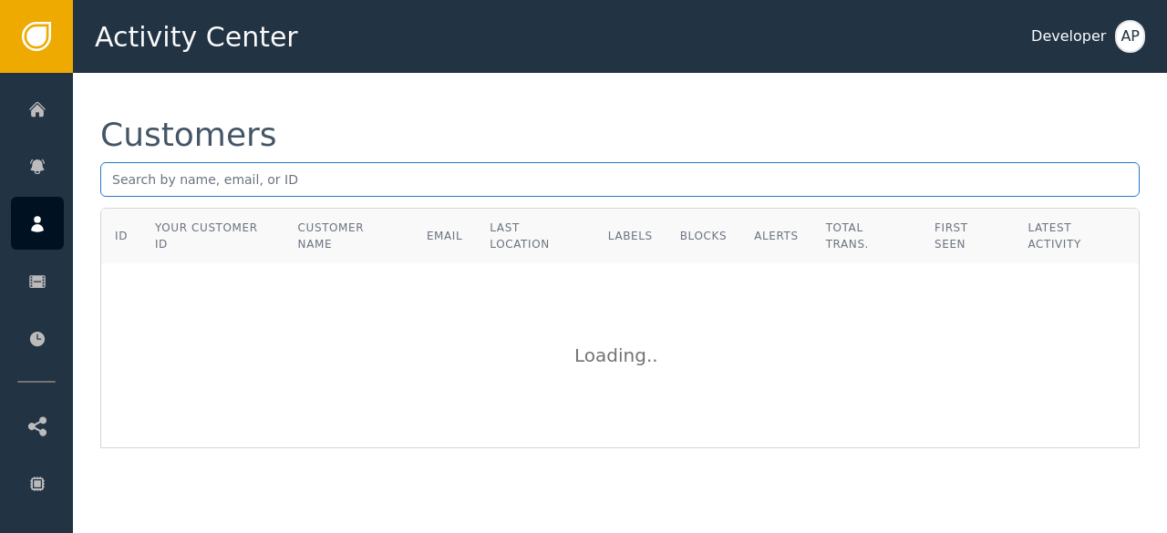
click at [119, 181] on input "text" at bounding box center [619, 179] width 1039 height 35
paste input "[EMAIL_ADDRESS][DOMAIN_NAME]"
click at [344, 169] on input "[EMAIL_ADDRESS][DOMAIN_NAME]" at bounding box center [619, 179] width 1039 height 35
type input "z"
paste input "[EMAIL_ADDRESS][DOMAIN_NAME]"
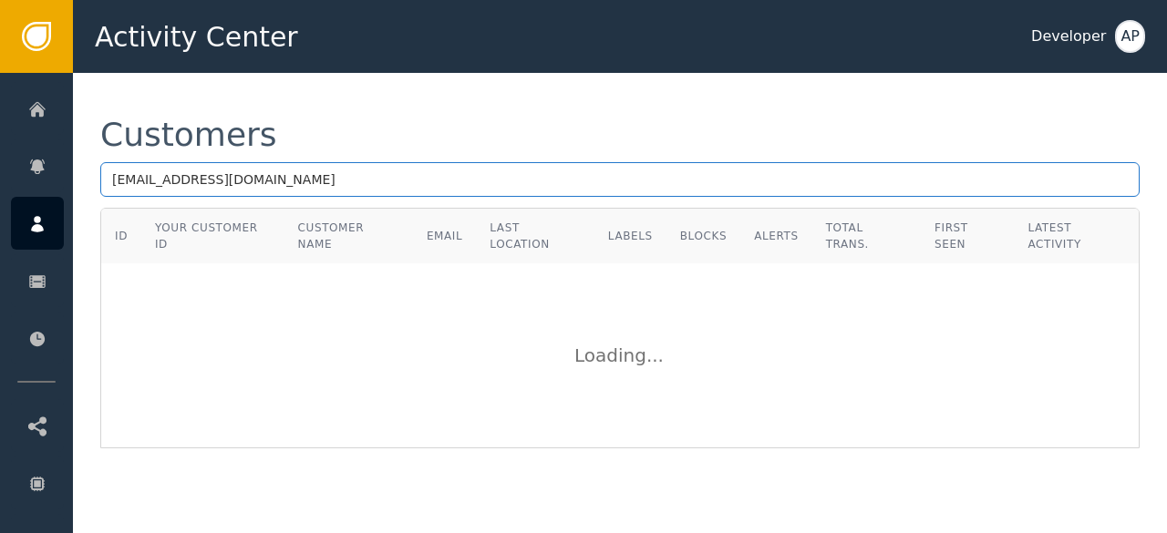
type input "[EMAIL_ADDRESS][DOMAIN_NAME]"
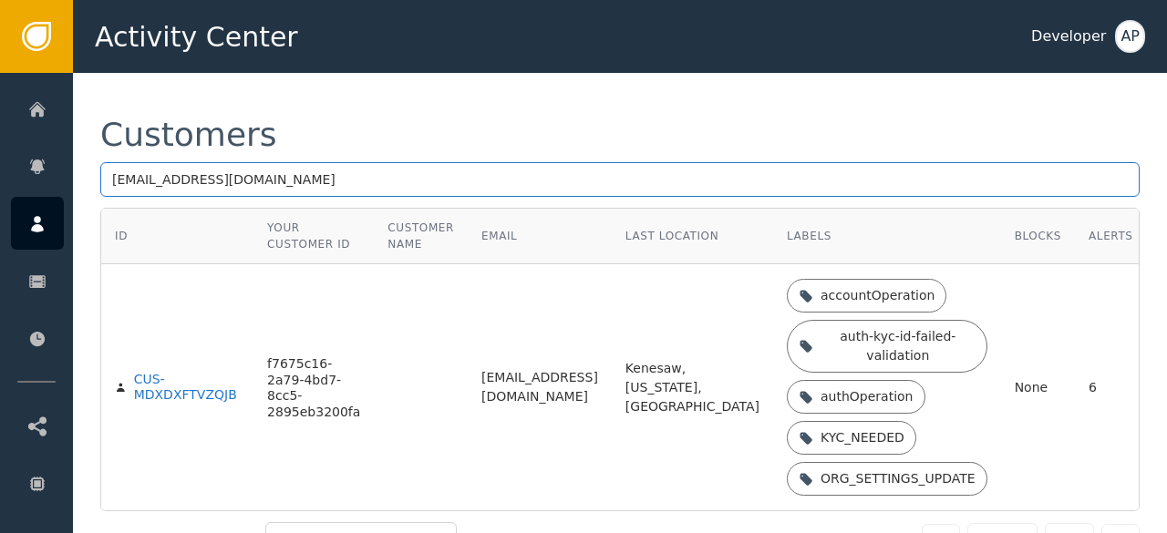
scroll to position [104, 0]
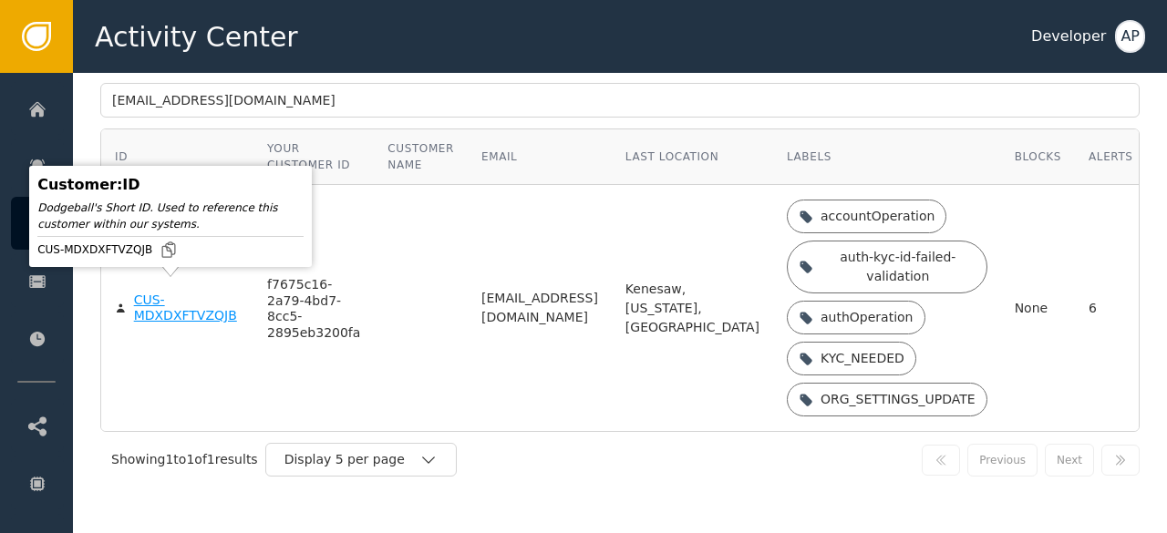
click at [153, 294] on div "CUS-MDXDXFTVZQJB" at bounding box center [187, 309] width 106 height 32
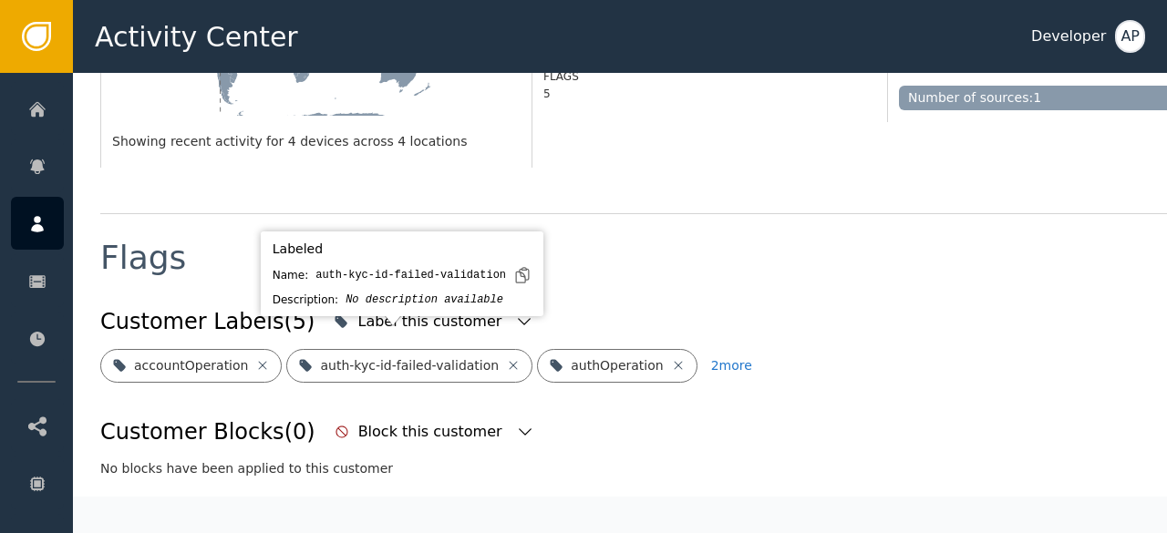
scroll to position [561, 0]
click at [510, 360] on icon at bounding box center [514, 364] width 8 height 8
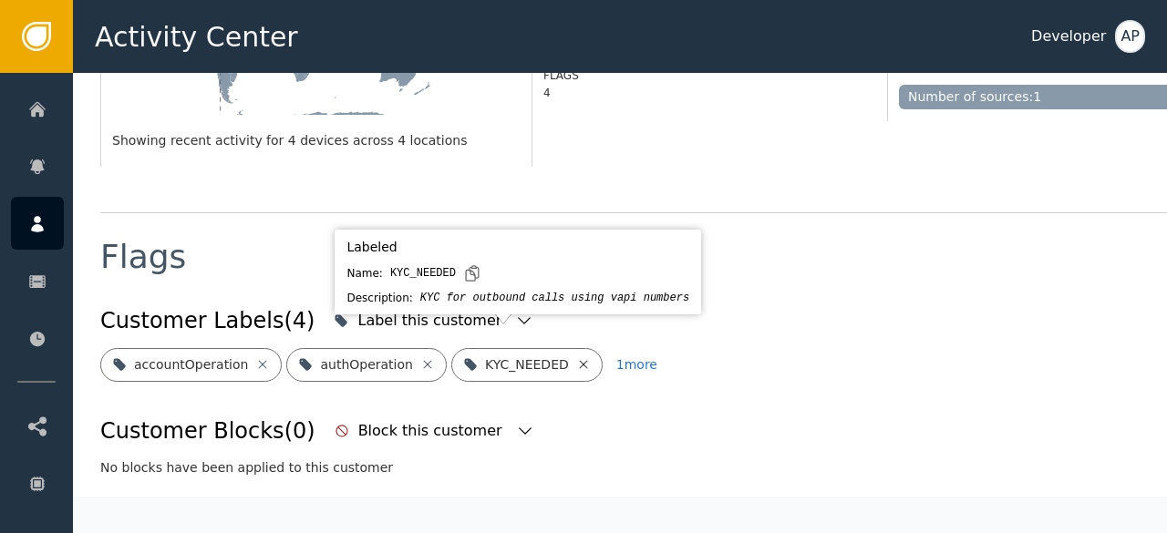
click at [579, 360] on icon at bounding box center [583, 364] width 8 height 8
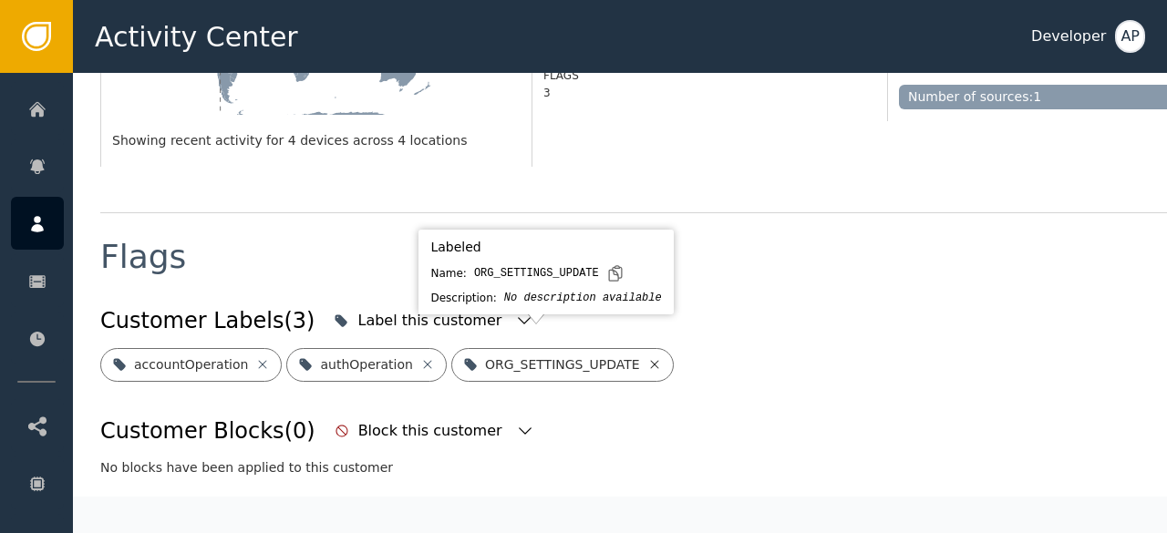
click at [647, 357] on icon at bounding box center [654, 364] width 15 height 15
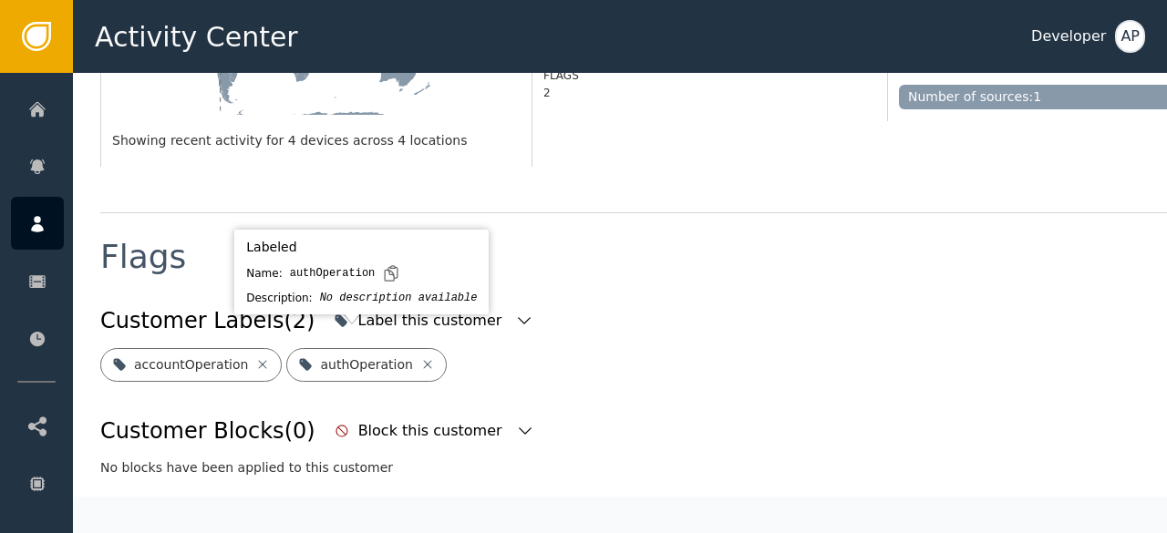
click at [420, 357] on icon at bounding box center [427, 364] width 15 height 15
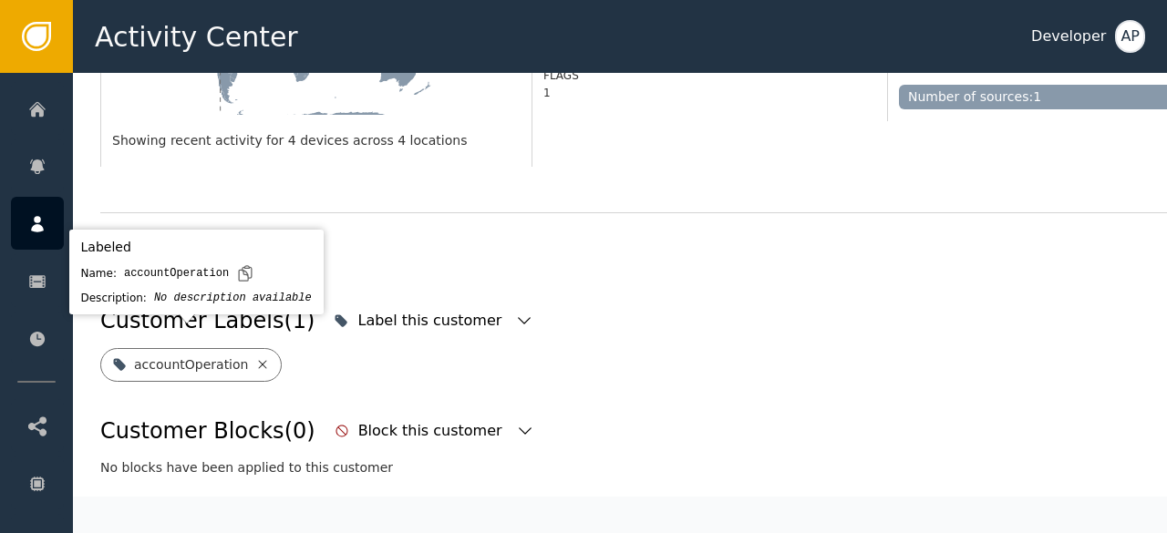
click at [259, 360] on icon at bounding box center [263, 364] width 8 height 8
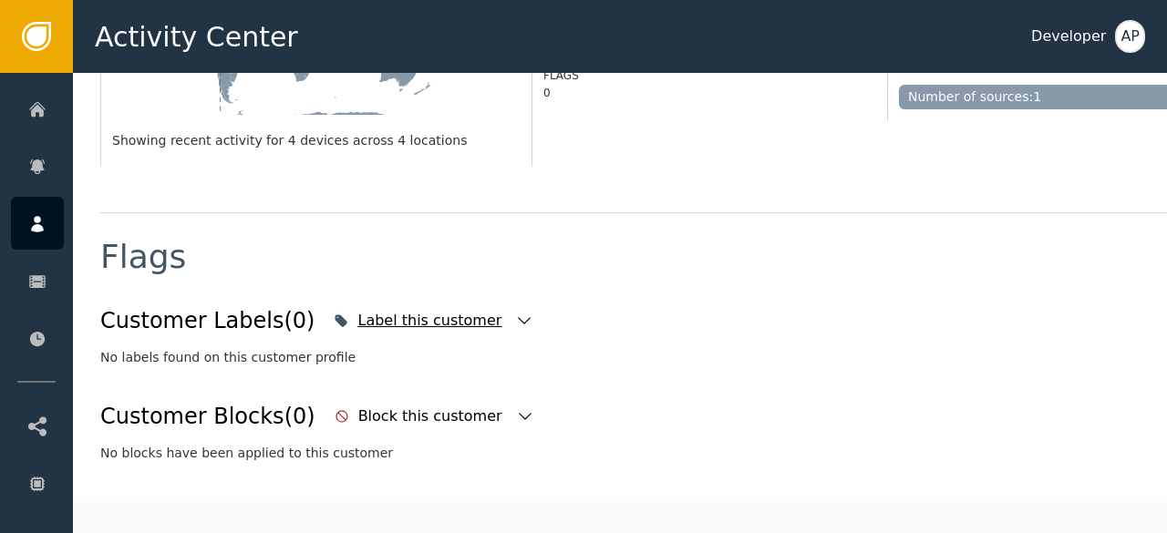
click at [515, 312] on icon "button" at bounding box center [524, 321] width 18 height 18
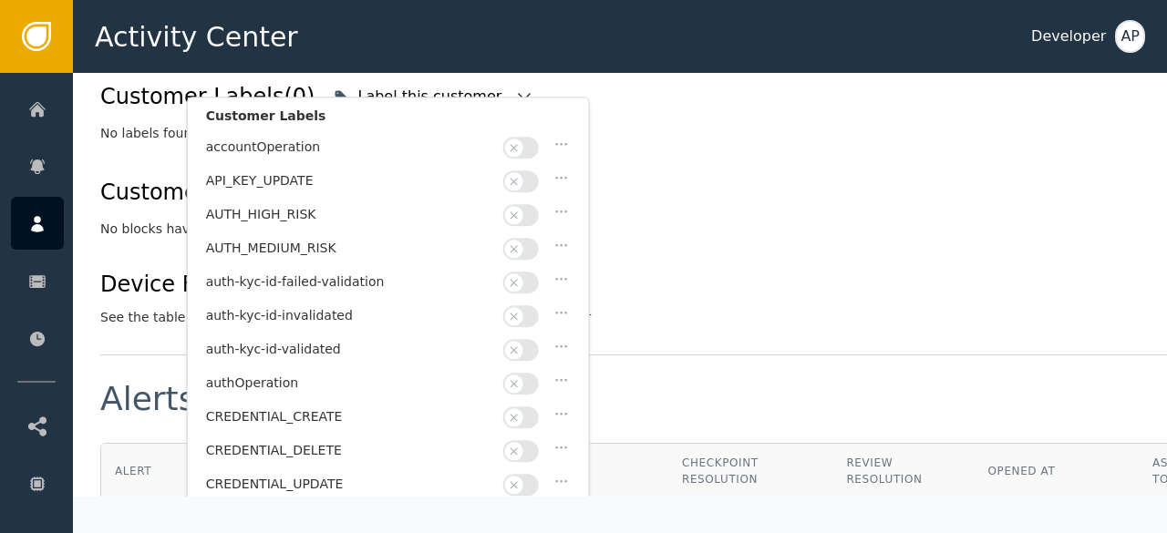
scroll to position [809, 0]
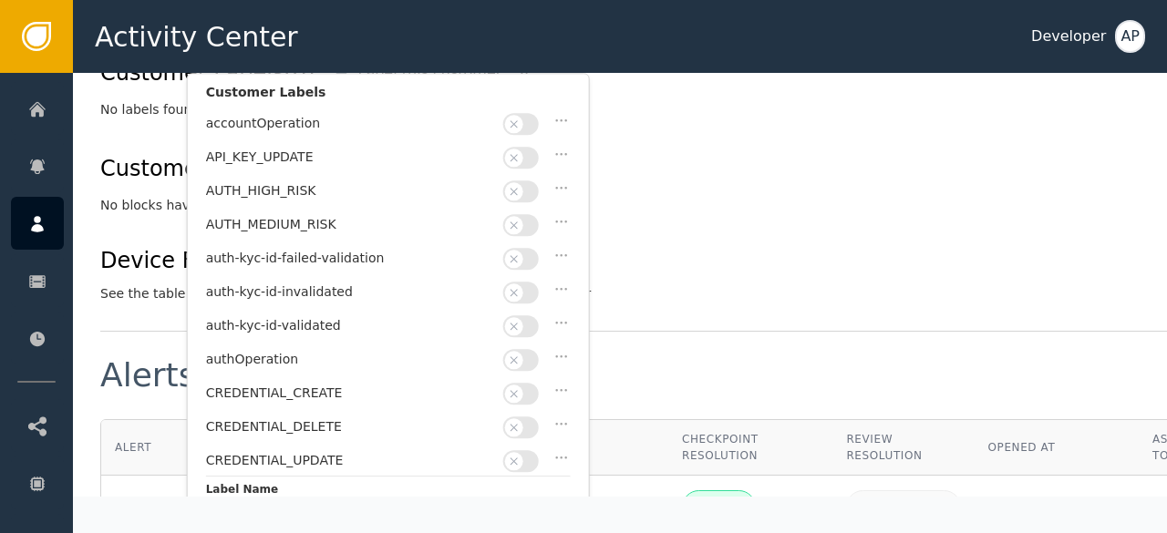
click at [529, 320] on button "button" at bounding box center [521, 326] width 36 height 22
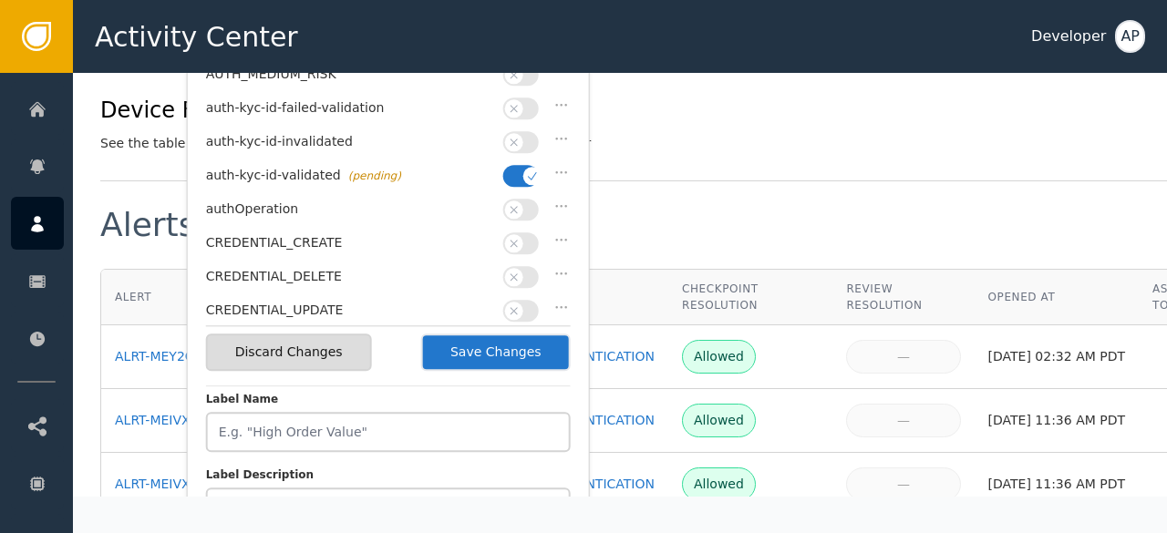
scroll to position [960, 0]
click at [502, 342] on button "Save Changes" at bounding box center [495, 351] width 149 height 37
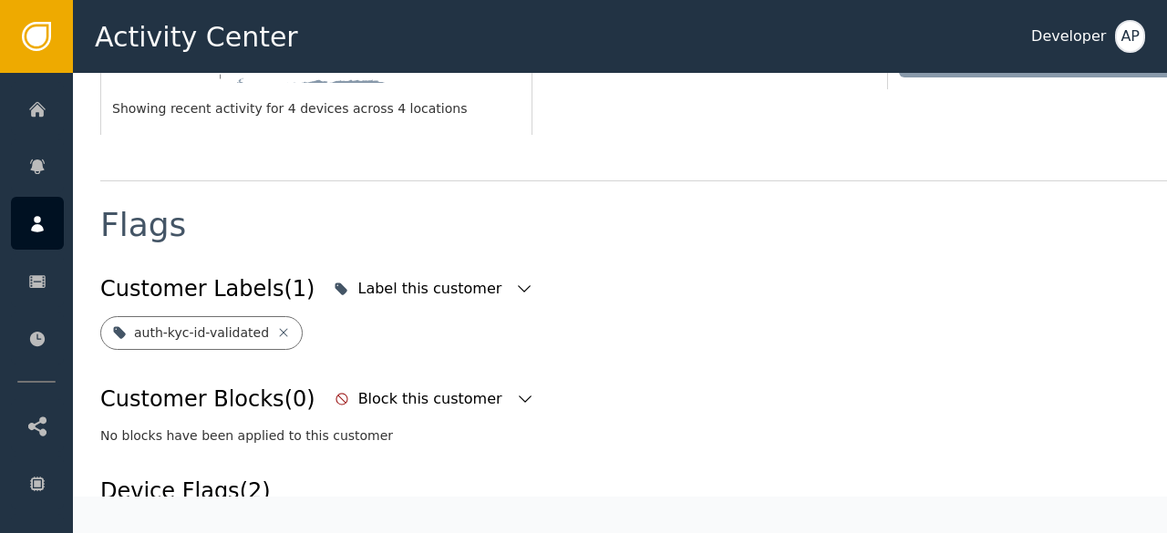
scroll to position [583, 0]
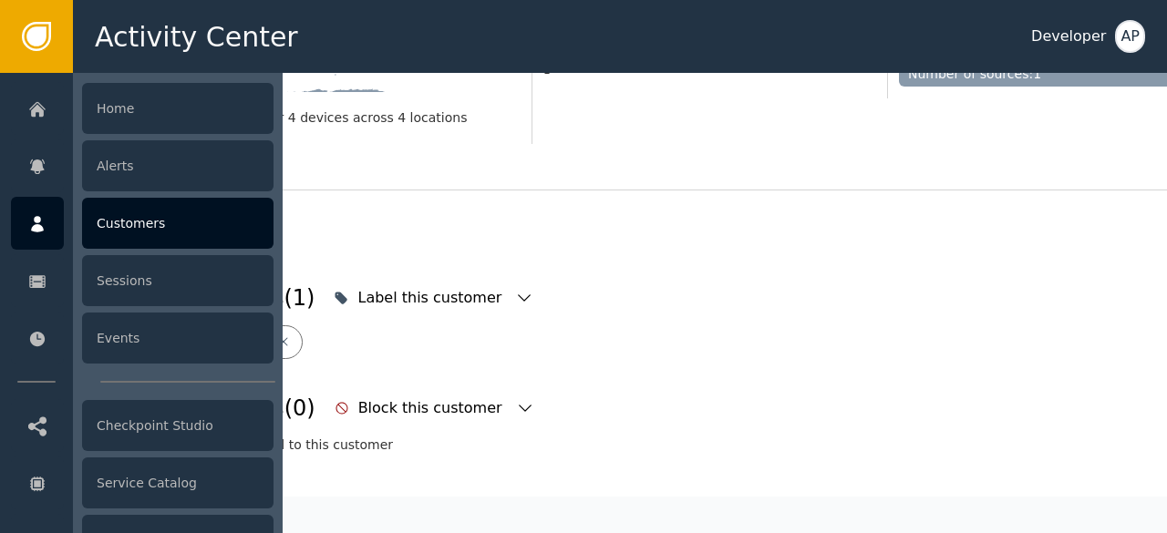
click at [133, 230] on div "Customers" at bounding box center [177, 223] width 191 height 51
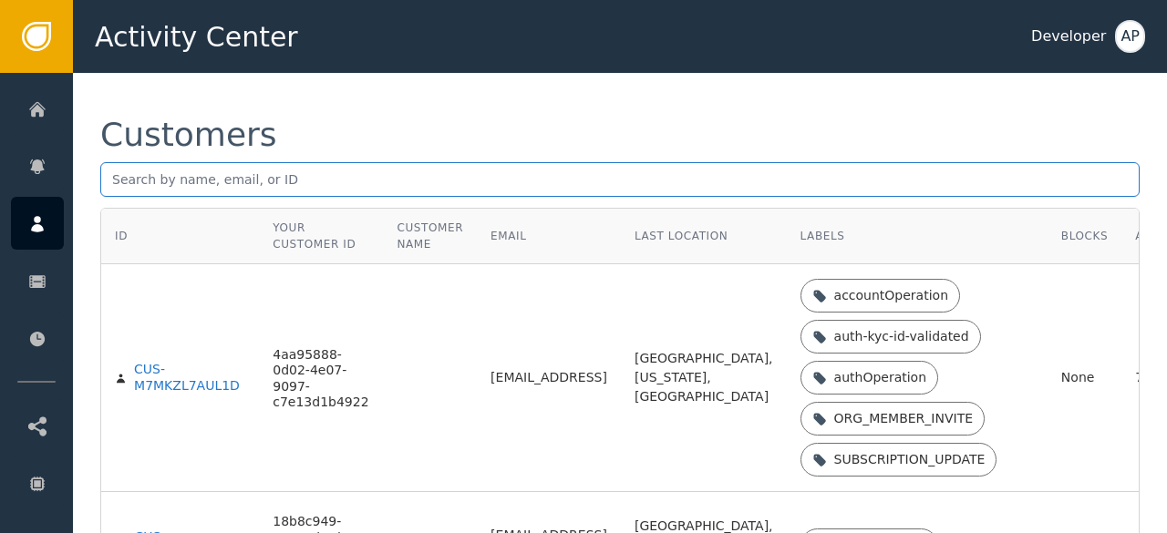
click at [123, 172] on input "text" at bounding box center [619, 179] width 1039 height 35
paste input "[EMAIL_ADDRESS][DOMAIN_NAME]"
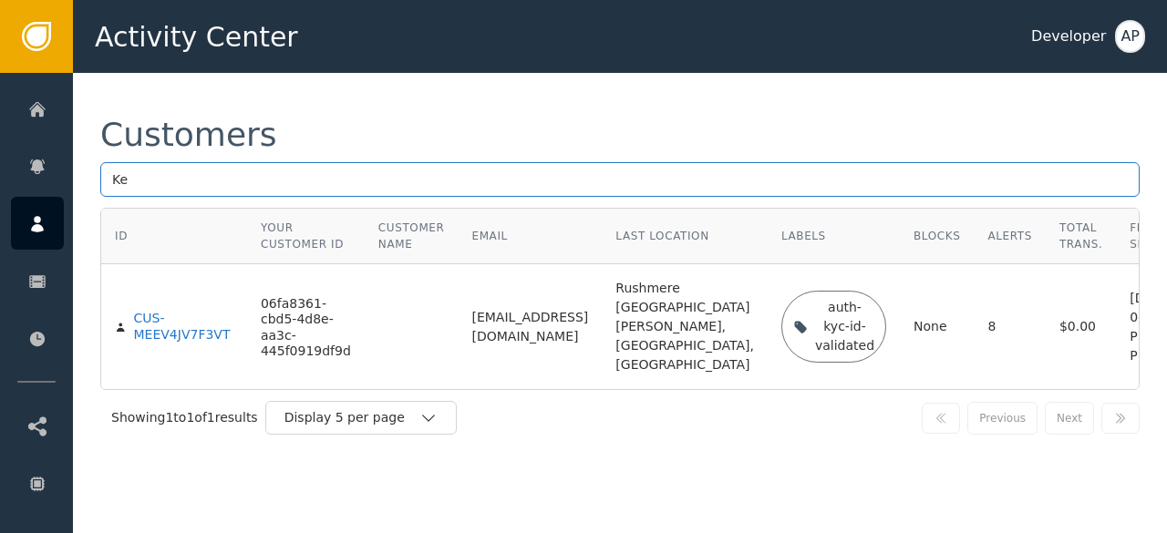
type input "K"
paste input "[PERSON_NAME][EMAIL_ADDRESS][DOMAIN_NAME]"
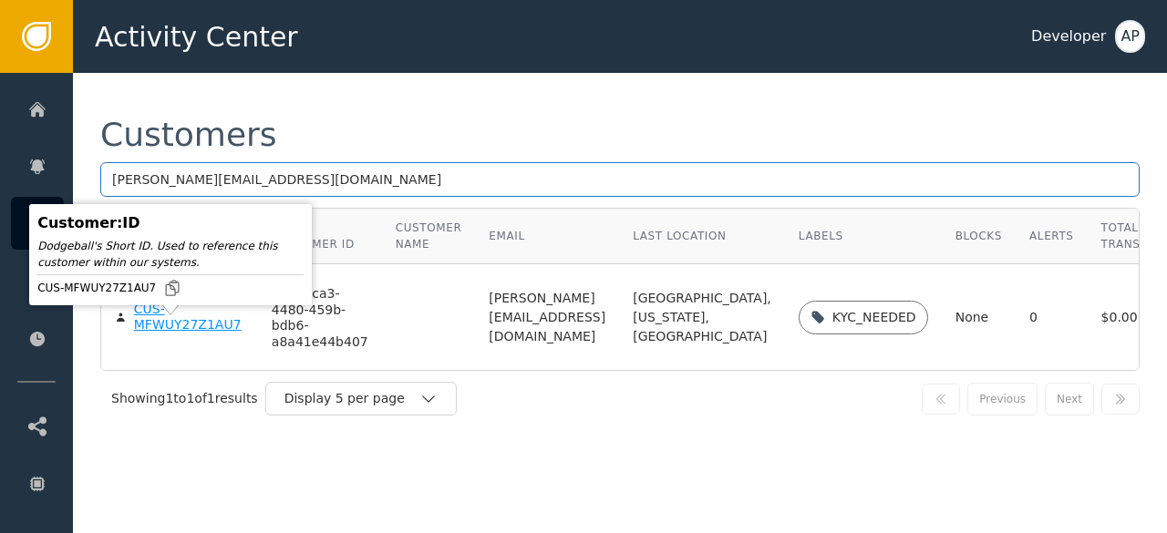
type input "[PERSON_NAME][EMAIL_ADDRESS][DOMAIN_NAME]"
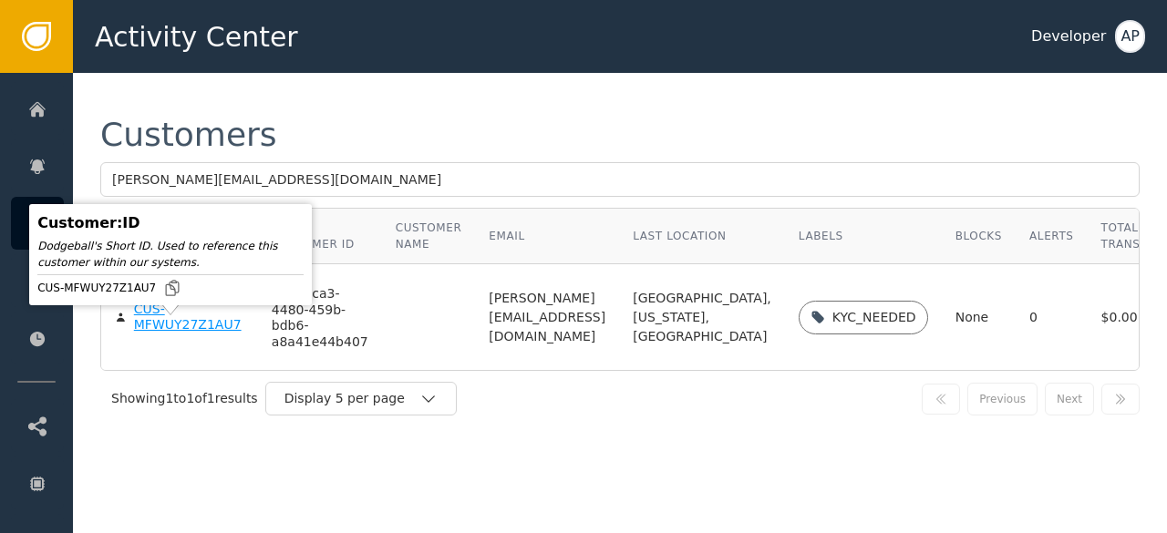
click at [164, 334] on div "CUS-MFWUY27Z1AU7" at bounding box center [189, 318] width 110 height 32
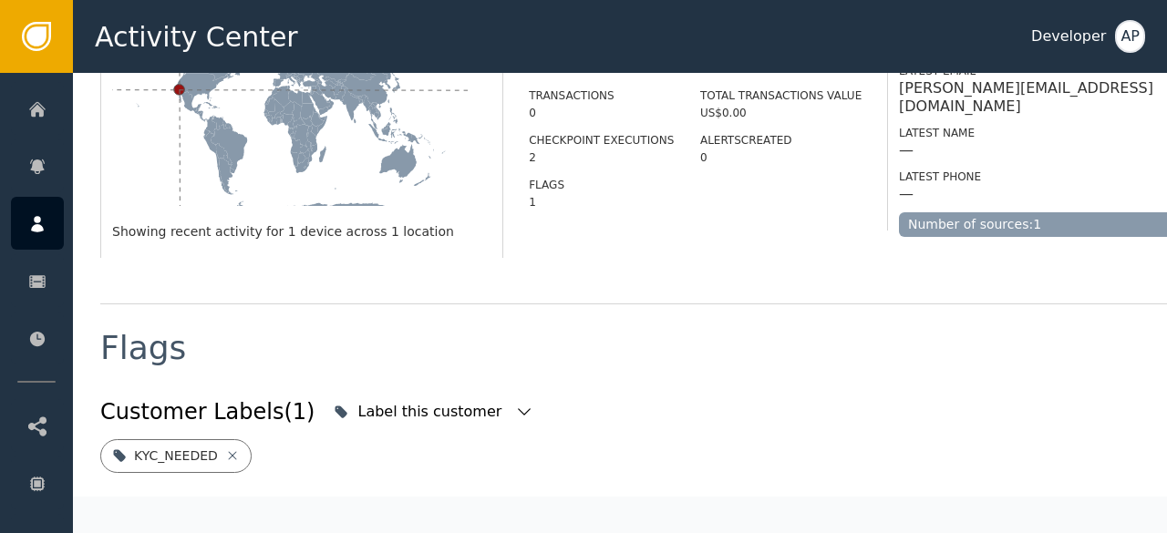
scroll to position [454, 0]
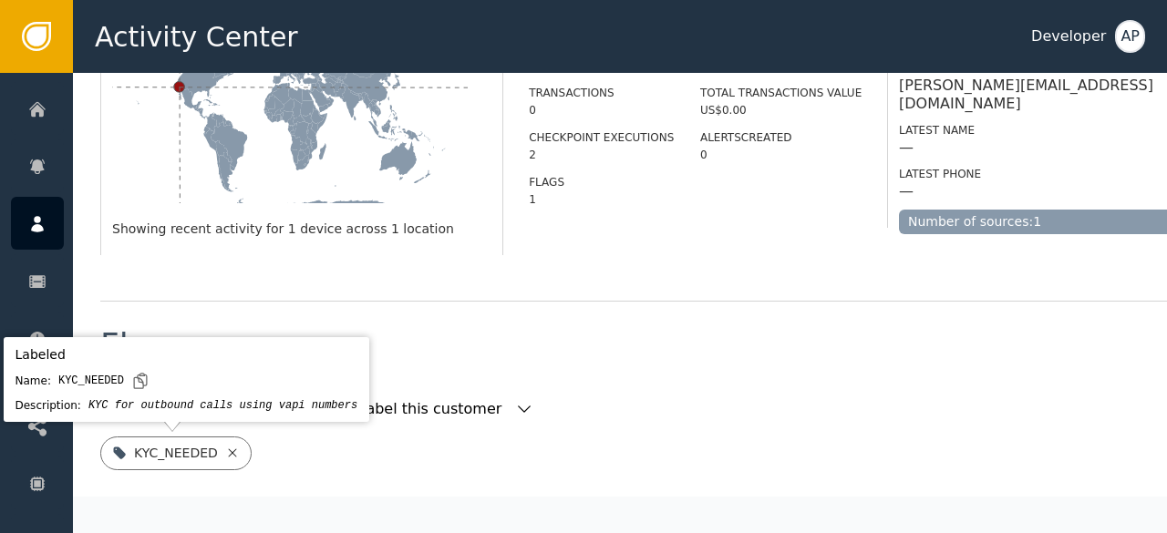
click at [227, 453] on icon at bounding box center [232, 453] width 15 height 15
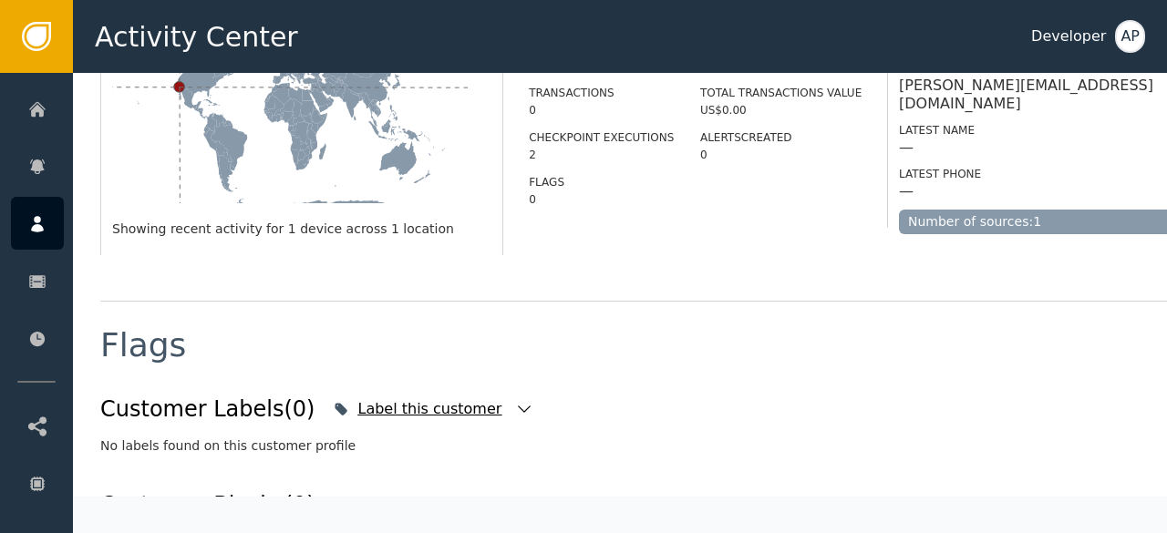
click at [446, 406] on div "Label this customer" at bounding box center [431, 409] width 149 height 22
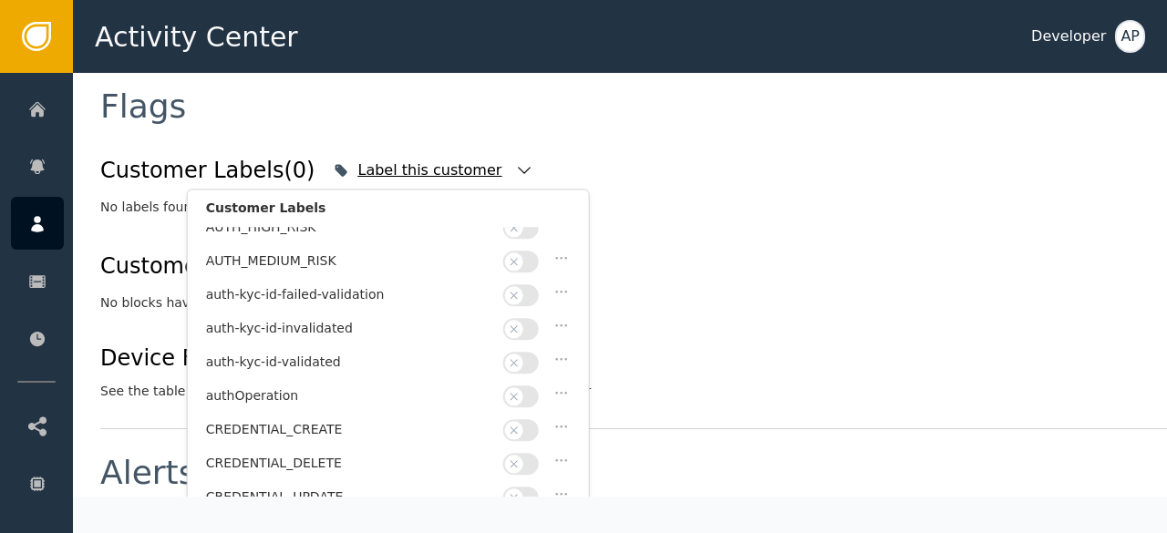
scroll to position [80, 0]
click at [535, 351] on button "button" at bounding box center [521, 362] width 36 height 22
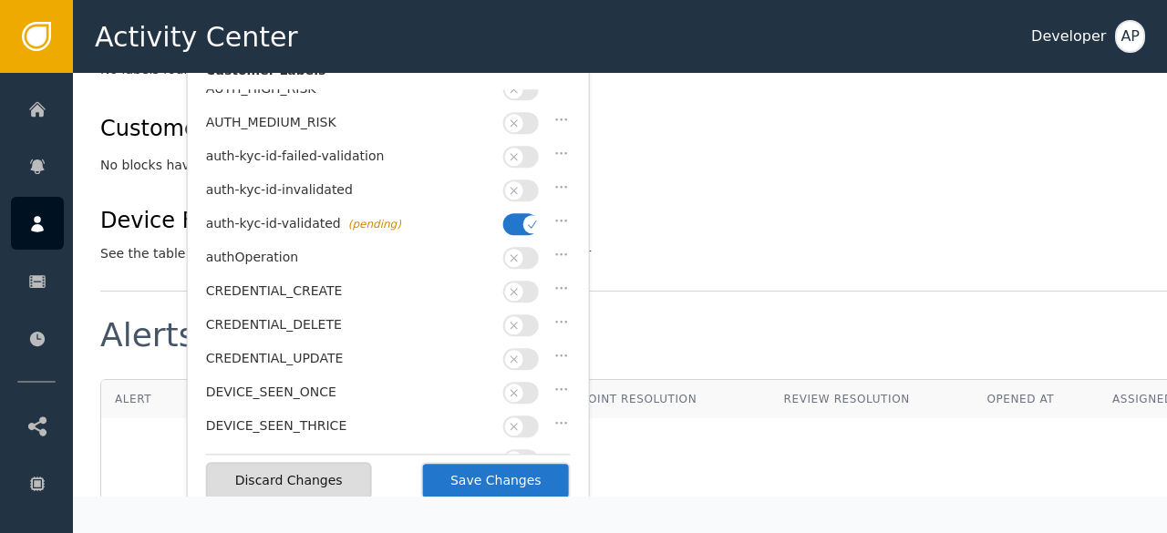
scroll to position [831, 0]
click at [490, 476] on button "Save Changes" at bounding box center [495, 479] width 149 height 37
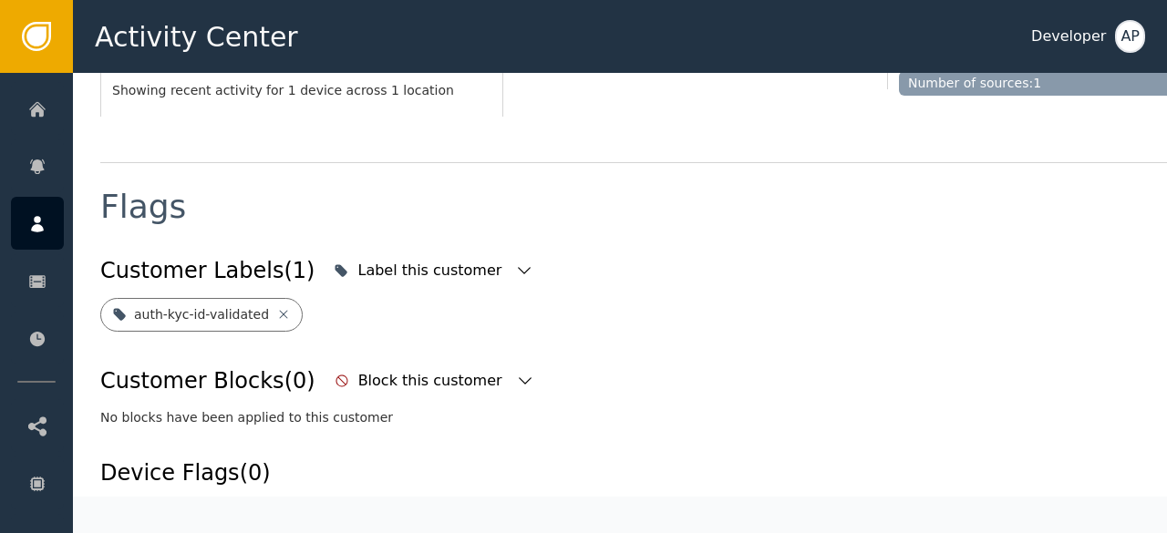
scroll to position [583, 0]
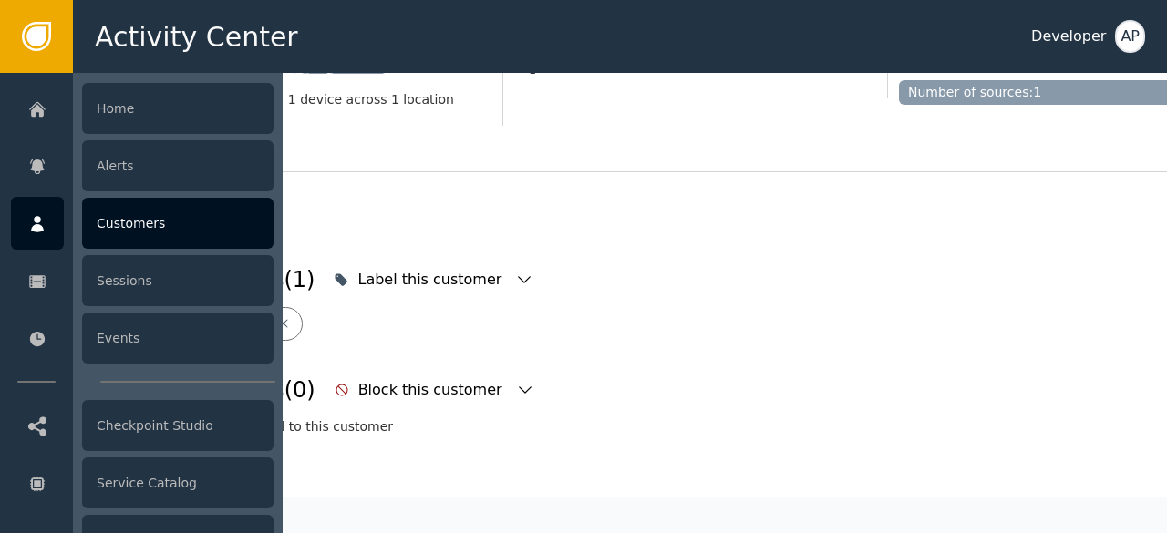
click at [116, 209] on div "Customers" at bounding box center [177, 223] width 191 height 51
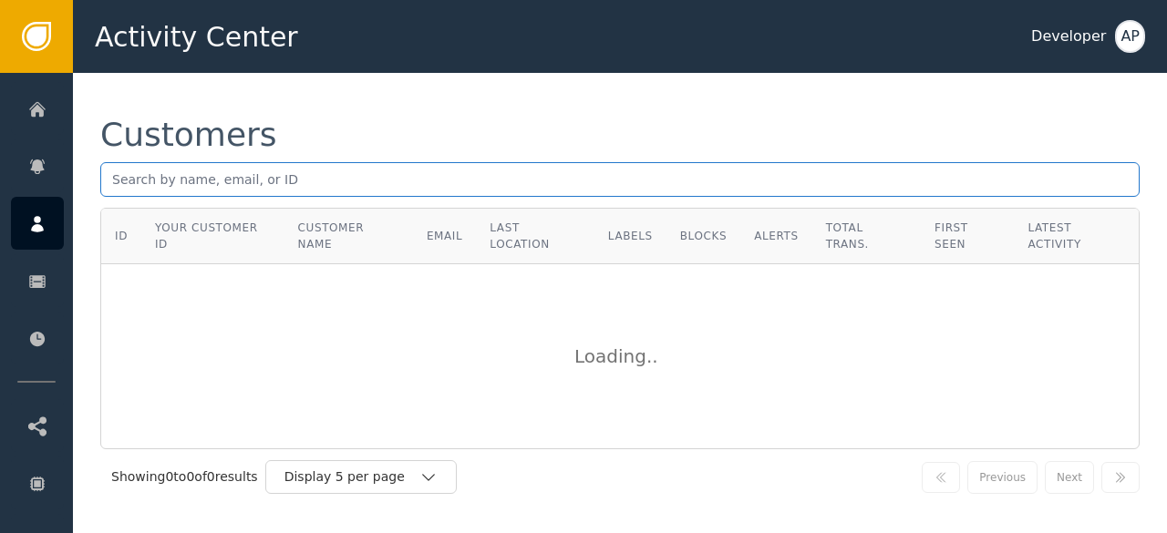
click at [117, 175] on input "text" at bounding box center [619, 179] width 1039 height 35
paste input "[EMAIL_ADDRESS][DOMAIN_NAME]"
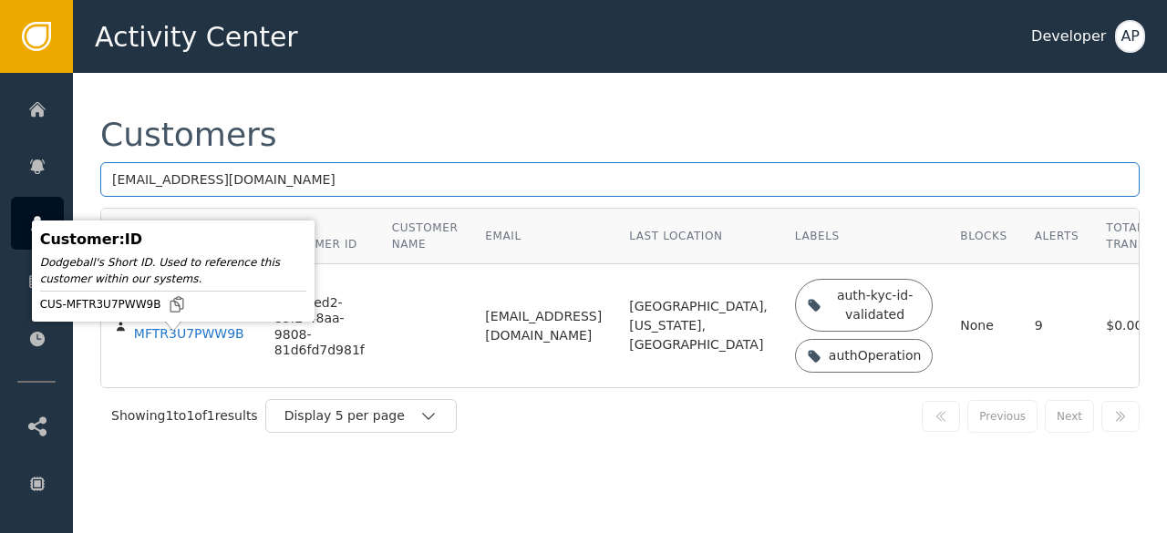
type input "[EMAIL_ADDRESS][DOMAIN_NAME]"
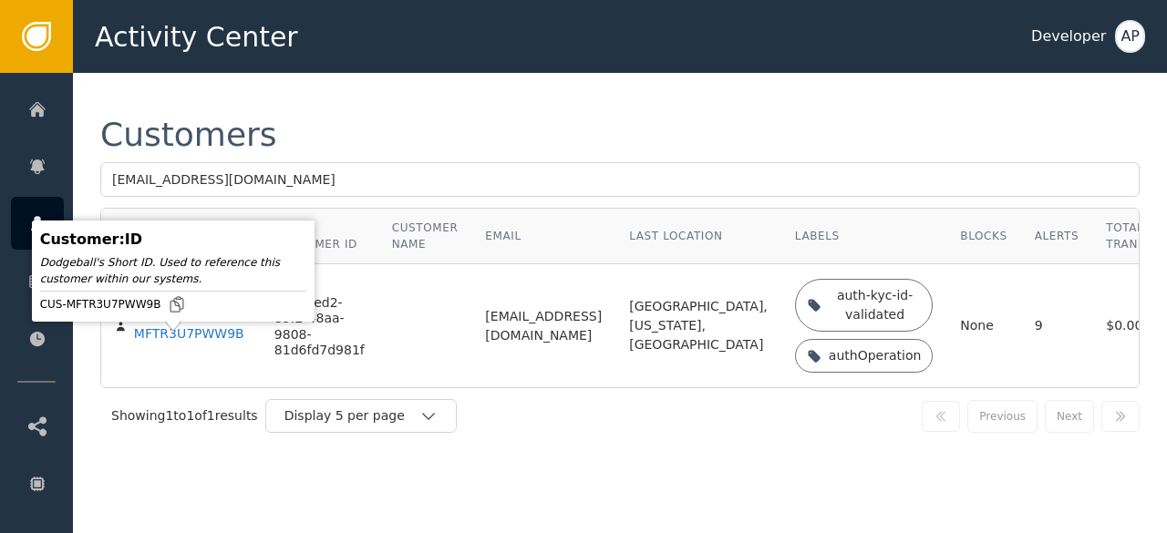
click at [143, 342] on div "CUS-MFTR3U7PWW9B" at bounding box center [190, 326] width 113 height 32
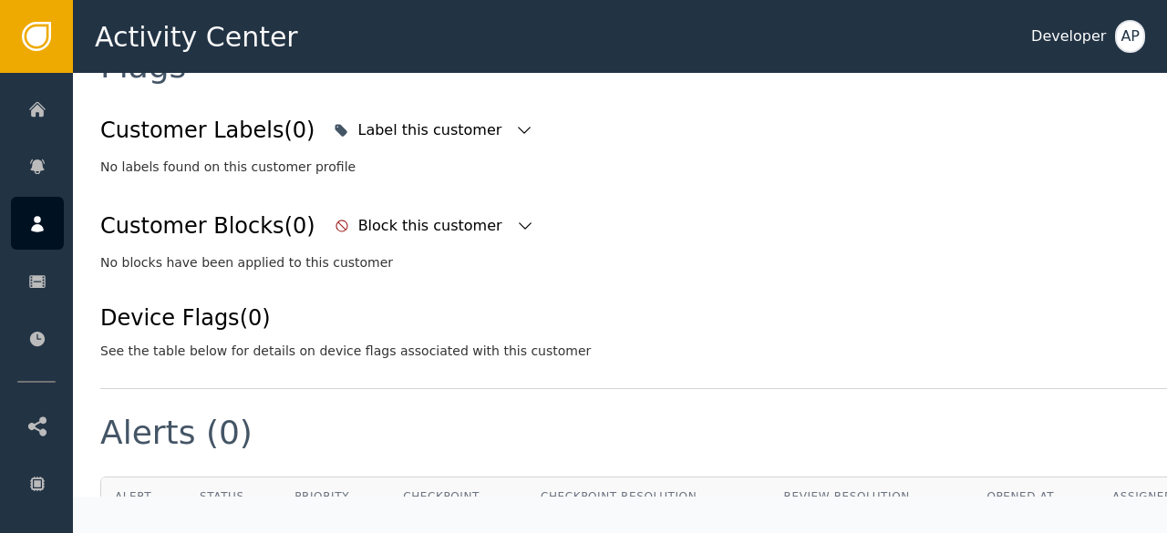
scroll to position [732, 0]
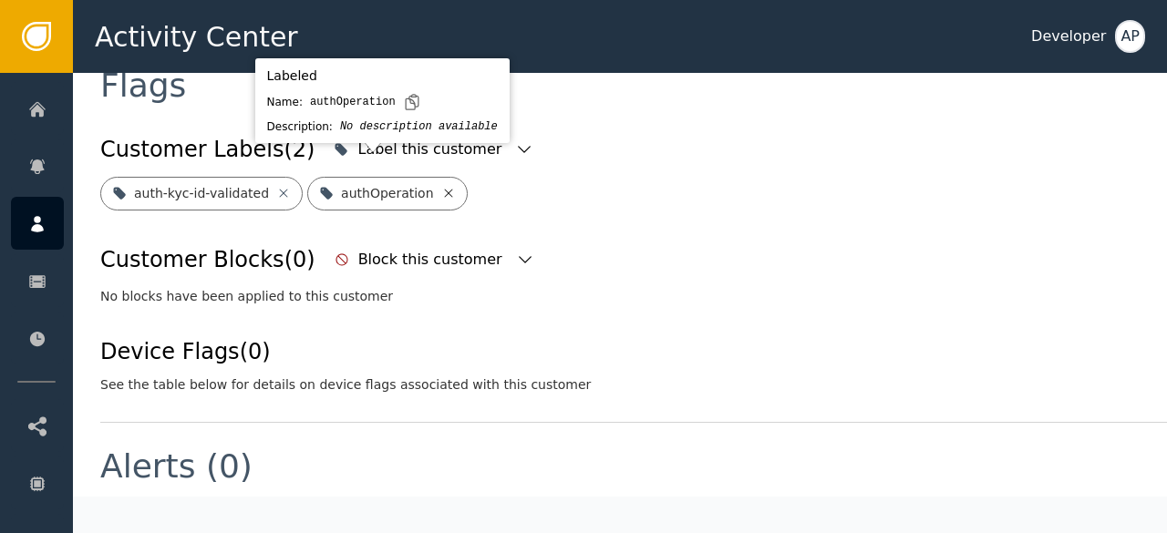
click at [444, 189] on icon at bounding box center [448, 193] width 8 height 8
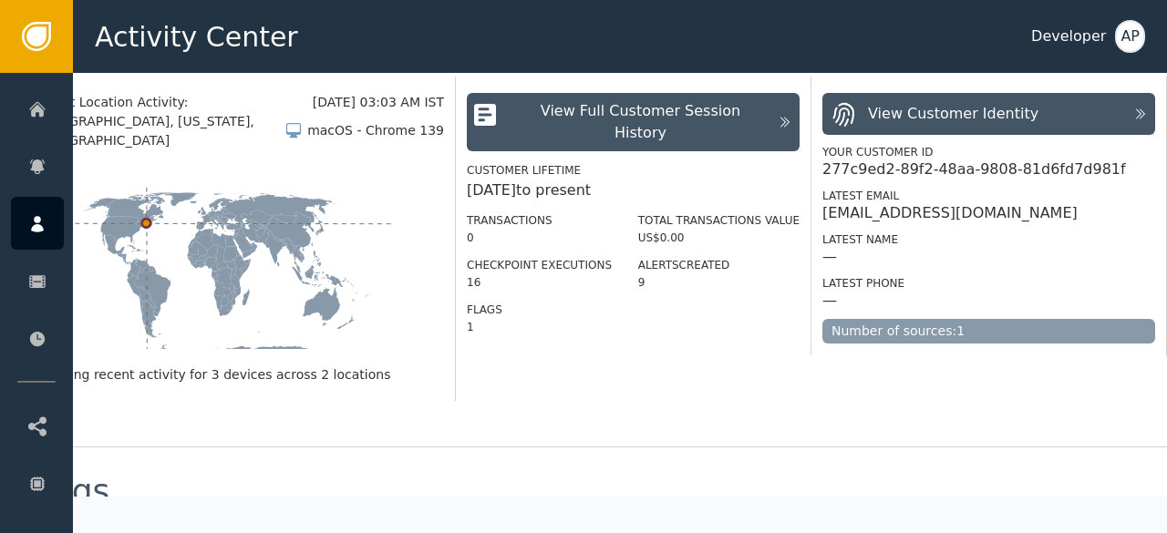
scroll to position [0, 90]
